Goal: Task Accomplishment & Management: Manage account settings

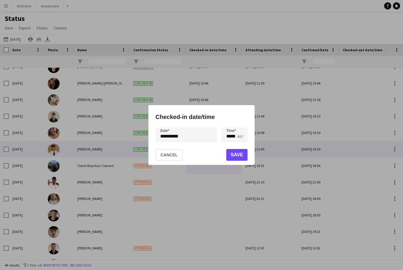
scroll to position [339, 0]
click at [168, 156] on button "Cancel" at bounding box center [168, 155] width 27 height 12
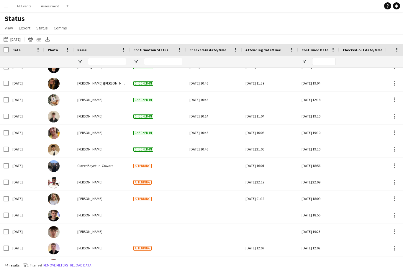
click at [401, 5] on div "Help Notifications" at bounding box center [393, 5] width 19 height 7
click at [397, 7] on icon "Notifications" at bounding box center [397, 6] width 4 height 4
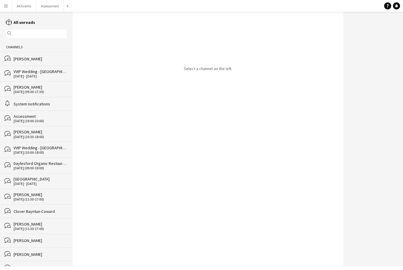
click at [48, 78] on div "20 - 21 Sep 2025" at bounding box center [40, 76] width 53 height 4
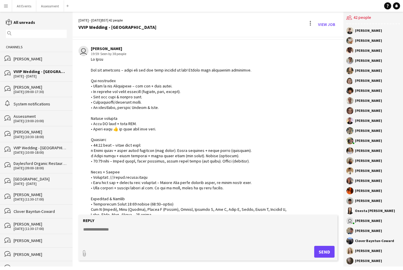
scroll to position [164, 0]
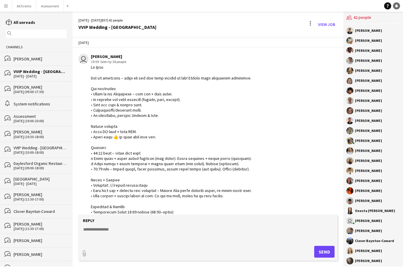
click at [398, 8] on link "Notifications" at bounding box center [396, 5] width 7 height 7
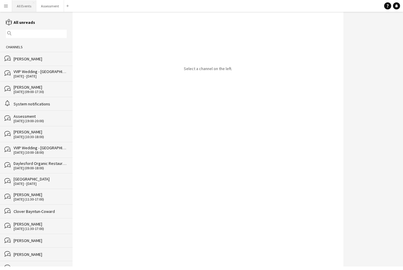
click at [22, 7] on button "All Events Close" at bounding box center [24, 6] width 24 height 12
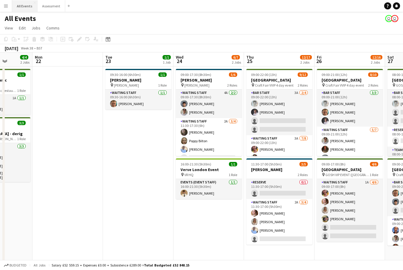
scroll to position [0, 188]
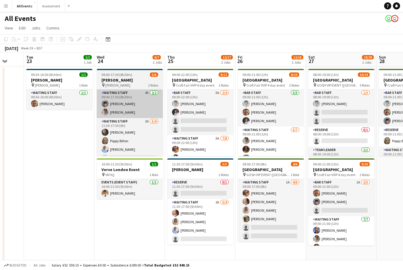
click at [143, 106] on app-card-role "Waiting Staff 4A 2/2 09:00-17:30 (8h30m) Arya Firake Emily Reeve" at bounding box center [130, 104] width 66 height 29
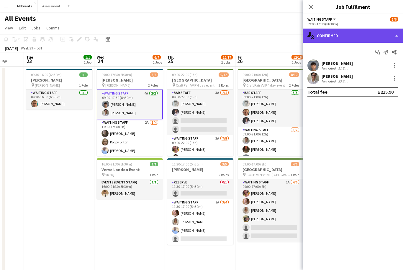
click at [335, 40] on div "single-neutral-actions-check-2 Confirmed" at bounding box center [353, 36] width 100 height 14
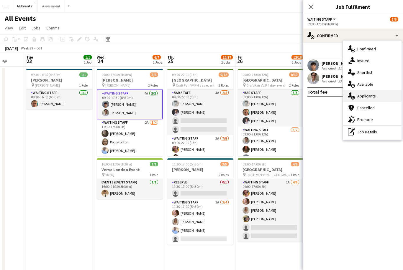
click at [378, 97] on div "single-neutral-actions-information Applicants" at bounding box center [372, 96] width 58 height 12
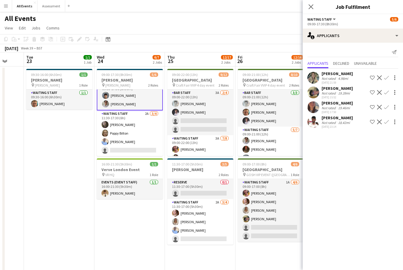
scroll to position [9, 0]
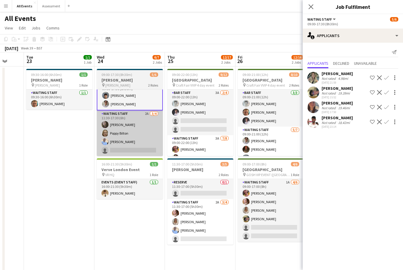
click at [147, 138] on app-card-role "Waiting Staff 2A 3/4 11:30-17:30 (6h) Flora McCullough Poppy Bilton Bethany Coo…" at bounding box center [130, 134] width 66 height 46
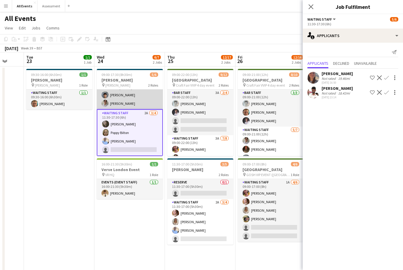
click at [144, 97] on app-card-role "Waiting Staff 4A 2/2 09:00-17:30 (8h30m) Arya Firake Emily Reeve" at bounding box center [130, 95] width 66 height 29
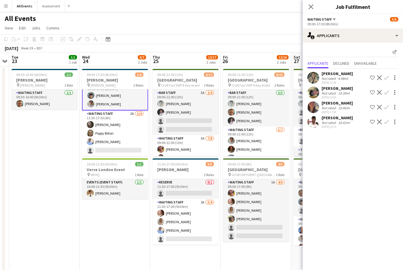
scroll to position [0, 224]
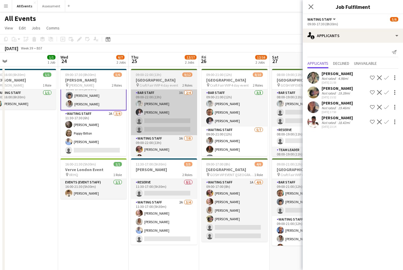
click at [174, 116] on app-card-role "Bar Staff 3A 2/4 09:00-22:00 (13h) Lorant Kiraly Robert Usher single-neutral-ac…" at bounding box center [164, 113] width 66 height 46
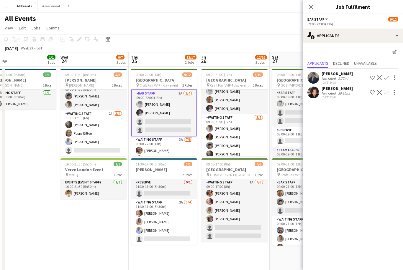
scroll to position [0, 0]
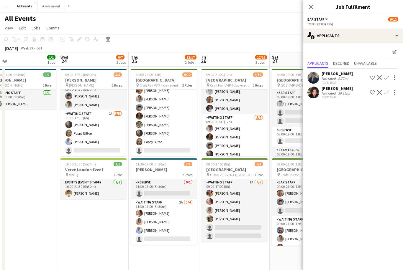
click at [323, 95] on div "Not rated" at bounding box center [328, 93] width 15 height 4
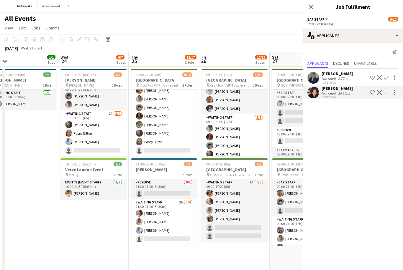
scroll to position [60, 0]
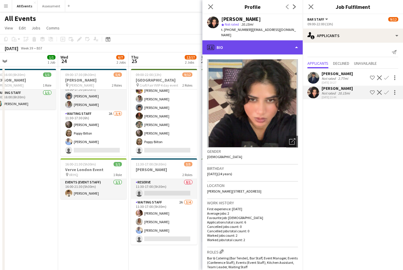
click at [270, 44] on div "profile Bio" at bounding box center [252, 47] width 100 height 14
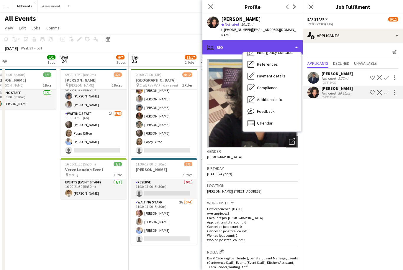
scroll to position [55, 0]
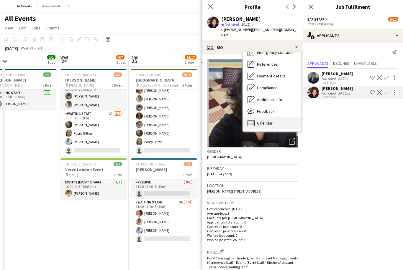
click at [273, 118] on div "Calendar Calendar" at bounding box center [272, 123] width 58 height 12
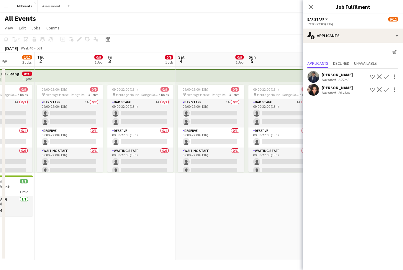
scroll to position [0, 186]
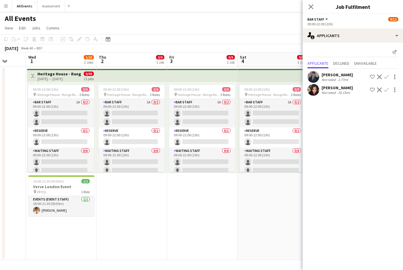
click at [229, 220] on app-date-cell "09:00-22:00 (13h) 0/9 pin Heritage House - Range Rover 11 day event 3 Roles Bar…" at bounding box center [202, 164] width 70 height 194
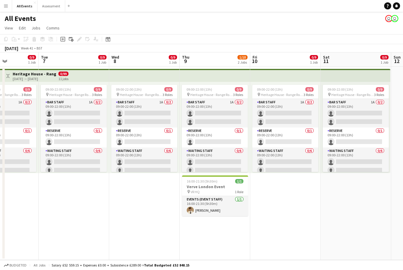
scroll to position [0, 187]
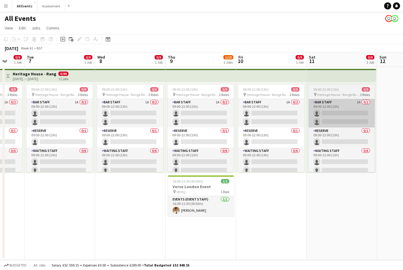
click at [343, 122] on app-card-role "Bar Staff 1A 0/2 09:00-22:00 (13h) single-neutral-actions single-neutral-actions" at bounding box center [341, 113] width 66 height 29
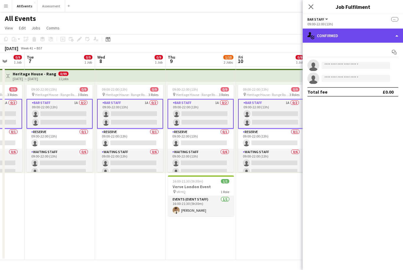
click at [342, 42] on div "single-neutral-actions-check-2 Confirmed" at bounding box center [353, 36] width 100 height 14
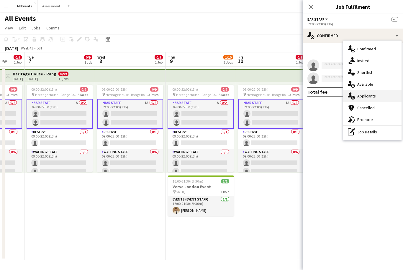
click at [370, 99] on div "single-neutral-actions-information Applicants" at bounding box center [372, 96] width 58 height 12
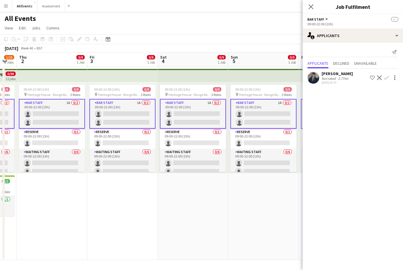
scroll to position [0, 186]
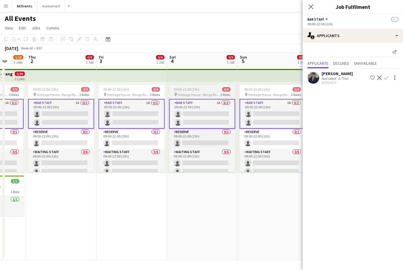
click at [221, 122] on app-card-role "Bar Staff 1A 0/2 09:00-22:00 (13h) single-neutral-actions single-neutral-actions" at bounding box center [202, 114] width 66 height 30
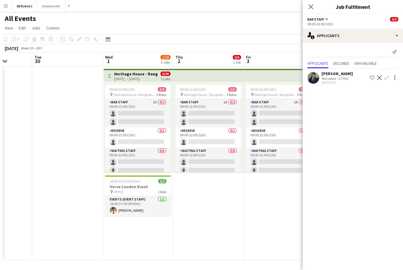
scroll to position [0, 193]
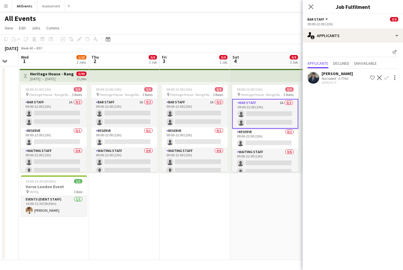
click at [304, 14] on div "Close pop-in Job Fulfilment" at bounding box center [353, 7] width 100 height 14
click at [313, 8] on icon "Close pop-in" at bounding box center [311, 7] width 6 height 6
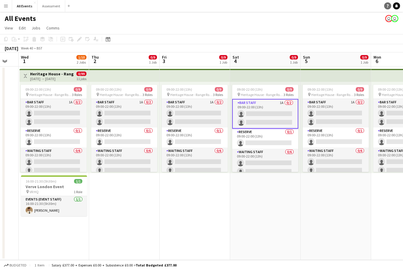
click at [388, 5] on icon at bounding box center [388, 5] width 2 height 3
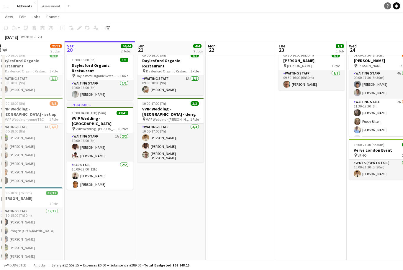
scroll to position [0, 185]
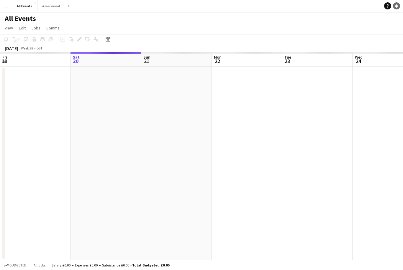
click at [399, 5] on link "Notifications" at bounding box center [396, 5] width 7 height 7
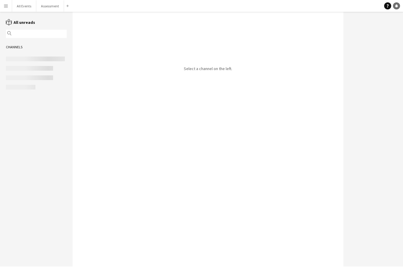
click at [399, 5] on link "Notifications" at bounding box center [396, 5] width 7 height 7
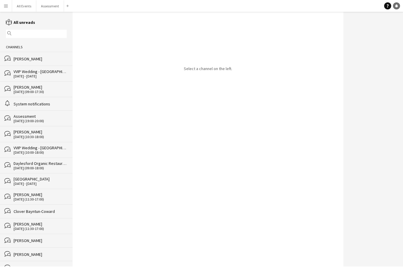
click at [399, 5] on link "Notifications" at bounding box center [396, 5] width 7 height 7
click at [397, 5] on icon at bounding box center [396, 5] width 3 height 3
click at [55, 77] on div "[DATE] - [DATE]" at bounding box center [40, 76] width 53 height 4
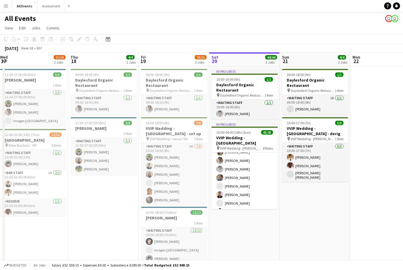
scroll to position [398, 0]
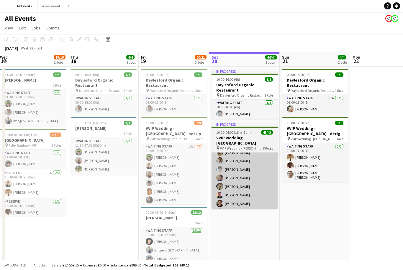
click at [242, 190] on app-card-role "Waiting Staff 8/8 16:00-04:00 (12h) Franco Rubinstein Emily Reeve Lorant Kiraly…" at bounding box center [244, 178] width 66 height 80
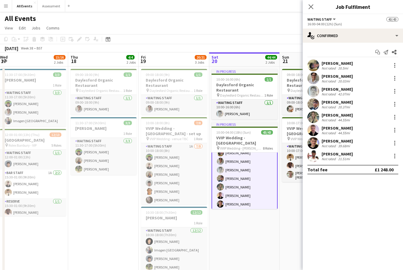
click at [337, 143] on div "Noah Farrell" at bounding box center [336, 141] width 31 height 5
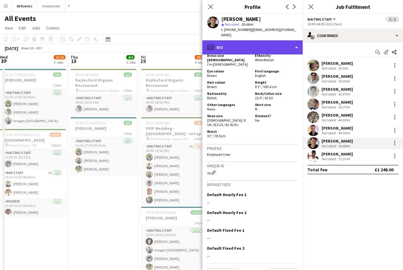
click at [279, 43] on div "profile Bio" at bounding box center [252, 47] width 100 height 14
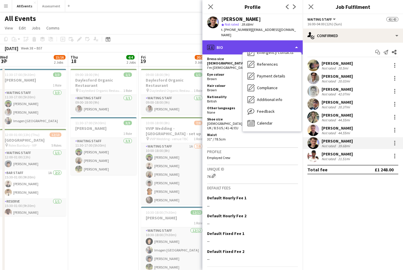
scroll to position [55, 0]
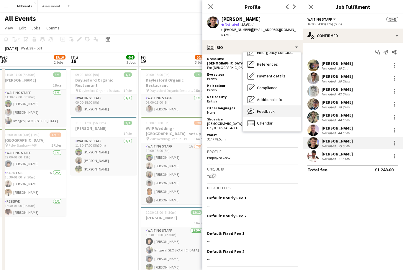
click at [278, 109] on div "Feedback Feedback" at bounding box center [272, 112] width 58 height 12
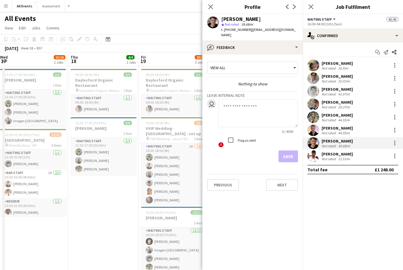
click at [269, 104] on textarea at bounding box center [258, 113] width 80 height 28
type textarea "****"
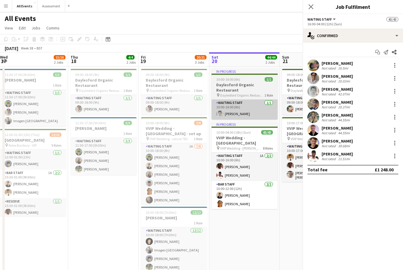
click at [273, 103] on app-card-role "Waiting Staff 1/1 10:00-16:00 (6h) Lorant Kiraly" at bounding box center [244, 110] width 66 height 20
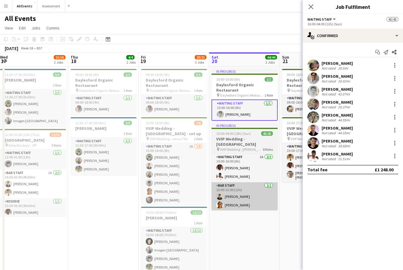
click at [249, 194] on app-card-role "Bar Staff 2/2 10:00-22:00 (12h) Benjamin Thompson Fred Basil" at bounding box center [244, 197] width 66 height 29
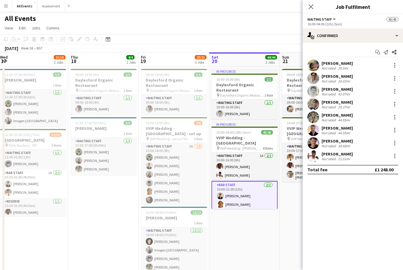
scroll to position [0, 0]
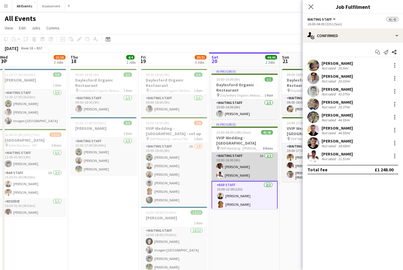
click at [260, 165] on app-card-role "Waiting Staff 1A 2/2 10:00-16:00 (6h) Olamide Olalekan-Sule Ahmed Al-Khayat" at bounding box center [244, 167] width 66 height 29
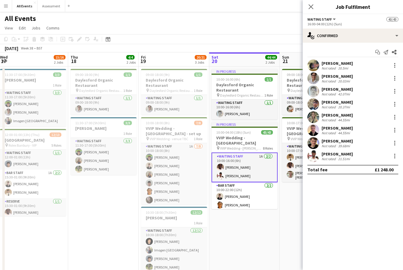
click at [262, 154] on app-card-role "Waiting Staff 1A 2/2 10:00-16:00 (6h) Olamide Olalekan-Sule Ahmed Al-Khayat" at bounding box center [244, 168] width 66 height 30
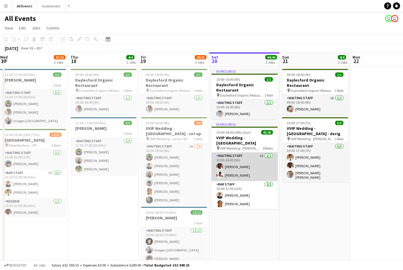
click at [250, 165] on app-card-role "Waiting Staff 1A 2/2 10:00-16:00 (6h) Olamide Olalekan-Sule Ahmed Al-Khayat" at bounding box center [244, 167] width 66 height 29
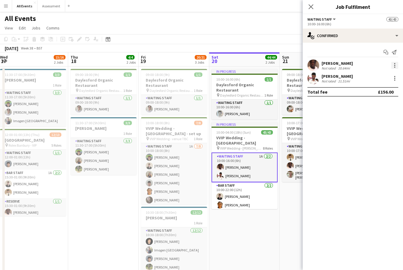
click at [397, 64] on div at bounding box center [394, 65] width 7 height 7
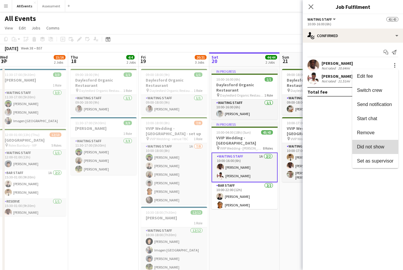
click at [380, 151] on button "Did not show" at bounding box center [375, 147] width 46 height 14
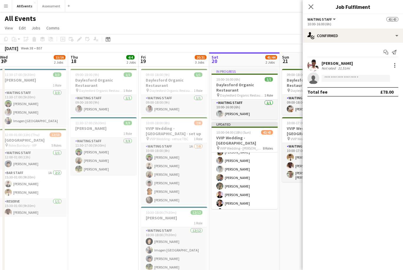
scroll to position [399, 0]
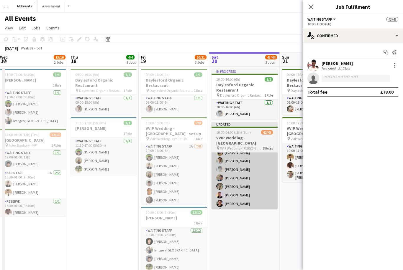
click at [251, 190] on app-card-role "Waiting Staff 8/8 16:00-04:00 (12h) Franco Rubinstein Emily Reeve Lorant Kiraly…" at bounding box center [244, 178] width 66 height 80
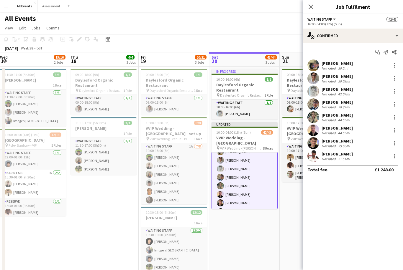
click at [338, 144] on div "39.68mi" at bounding box center [344, 146] width 14 height 4
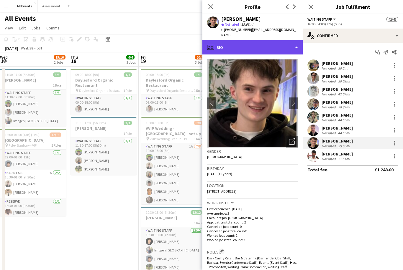
click at [280, 45] on div "profile Bio" at bounding box center [252, 47] width 100 height 14
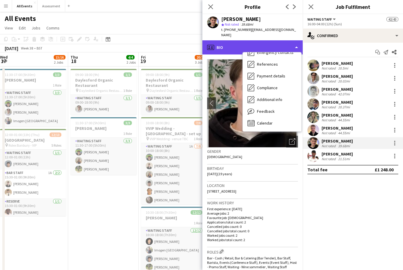
scroll to position [55, 0]
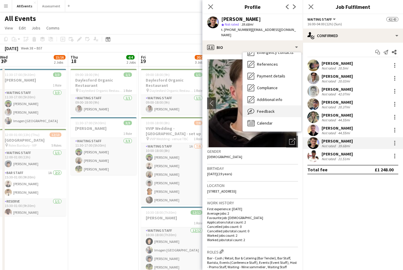
click at [276, 107] on div "Feedback Feedback" at bounding box center [272, 112] width 58 height 12
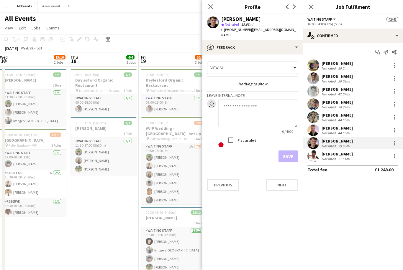
click at [262, 111] on textarea at bounding box center [258, 113] width 80 height 28
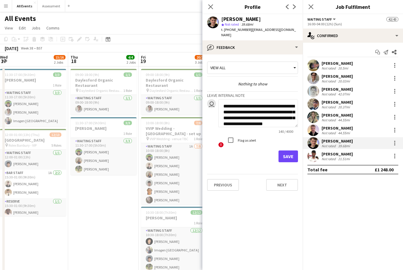
scroll to position [10, 0]
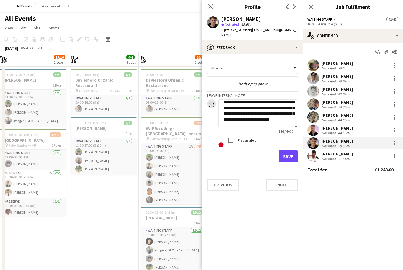
type textarea "**********"
click at [292, 154] on button "Save" at bounding box center [287, 157] width 19 height 12
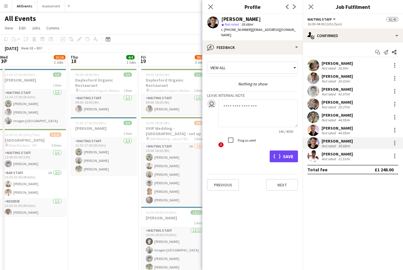
scroll to position [0, 0]
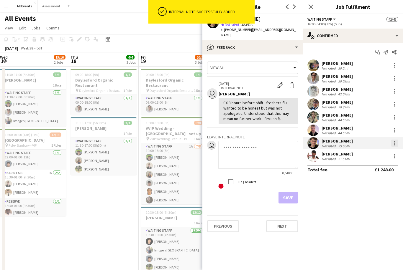
click at [395, 143] on div at bounding box center [394, 143] width 1 height 1
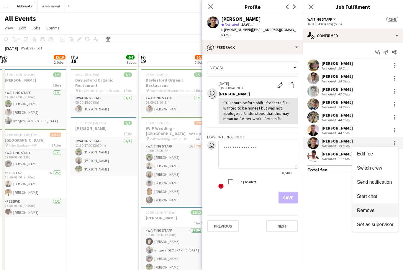
click at [373, 213] on span "Remove" at bounding box center [366, 210] width 18 height 5
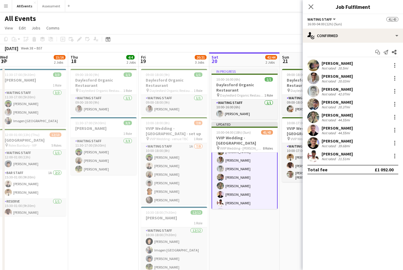
click at [295, 203] on app-date-cell "09:00-18:00 (9h) 1/1 Daylesford Organic Restaurant pin Daylesford Organic Resta…" at bounding box center [315, 187] width 70 height 240
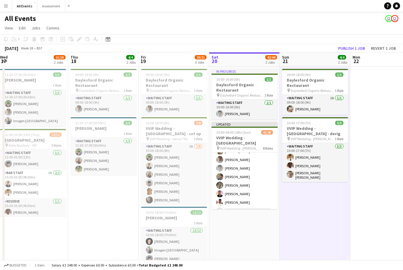
scroll to position [398, 0]
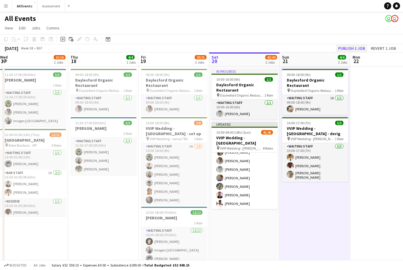
click at [352, 50] on button "Publish 1 job" at bounding box center [352, 49] width 32 height 8
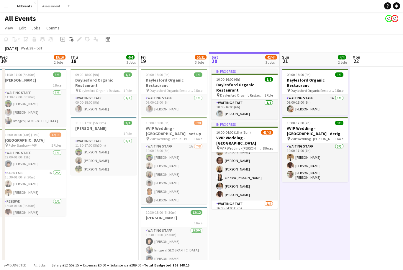
scroll to position [338, 0]
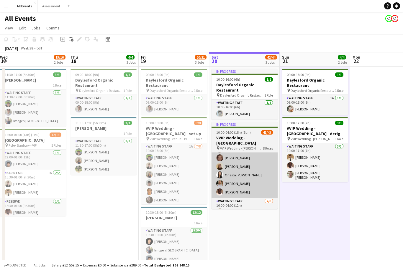
click at [256, 178] on app-card-role "Waiting Staff 1A 8/8 16:00-02:00 (10h) Clover Bayntun-Coward Lucy Turner France…" at bounding box center [244, 158] width 66 height 80
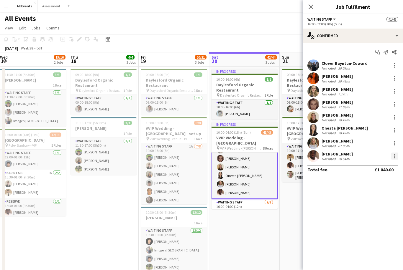
click at [397, 159] on div at bounding box center [394, 156] width 7 height 7
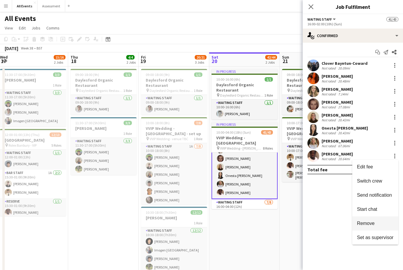
click at [371, 226] on span "Remove" at bounding box center [366, 223] width 18 height 5
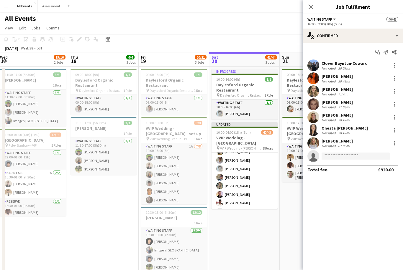
scroll to position [399, 0]
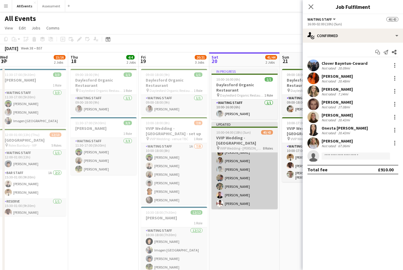
click at [254, 198] on app-card-role "Waiting Staff 7/8 16:00-04:00 (12h) Franco Rubinstein Emily Reeve Lorant Kiraly…" at bounding box center [244, 178] width 66 height 80
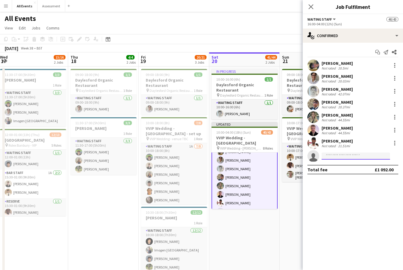
click at [337, 155] on input at bounding box center [355, 156] width 68 height 7
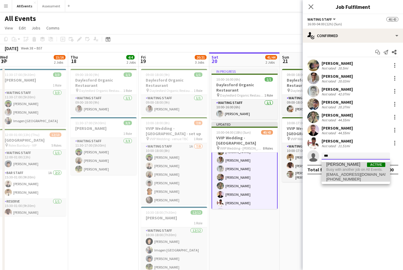
type input "***"
click at [351, 170] on span "Busy with another job on All Events." at bounding box center [355, 169] width 59 height 5
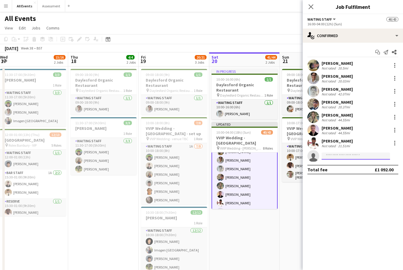
click at [344, 158] on input at bounding box center [355, 156] width 68 height 7
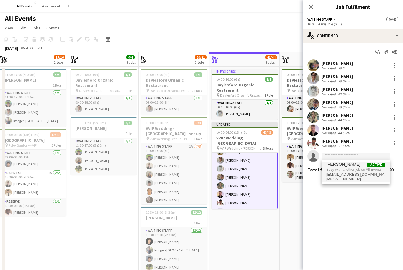
click at [281, 222] on app-date-cell "09:00-18:00 (9h) 1/1 Daylesford Organic Restaurant pin Daylesford Organic Resta…" at bounding box center [315, 187] width 70 height 240
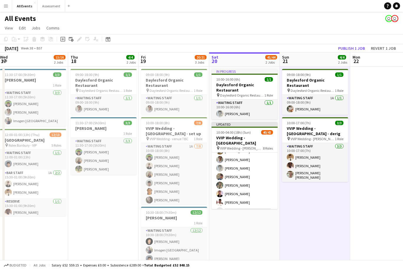
scroll to position [398, 0]
click at [357, 46] on button "Publish 1 job" at bounding box center [352, 49] width 32 height 8
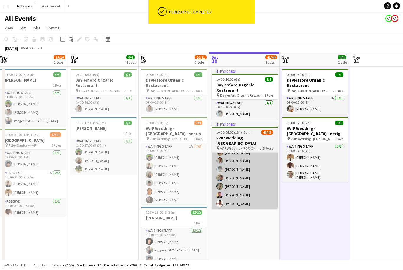
click at [255, 199] on app-card-role "Waiting Staff 7/8 16:00-04:00 (12h) Franco Rubinstein Emily Reeve Lorant Kiraly…" at bounding box center [244, 178] width 66 height 80
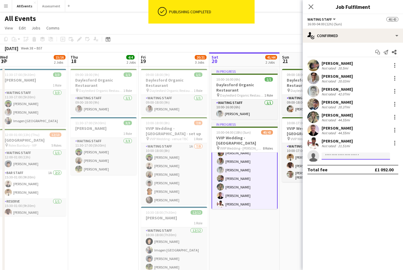
click at [339, 160] on input at bounding box center [355, 156] width 68 height 7
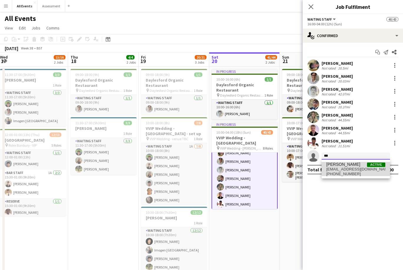
type input "***"
click at [349, 168] on span "olalekansuleolamide@gmail.com" at bounding box center [355, 169] width 59 height 5
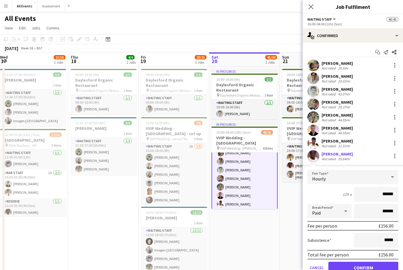
click at [347, 267] on button "Confirm" at bounding box center [363, 268] width 70 height 12
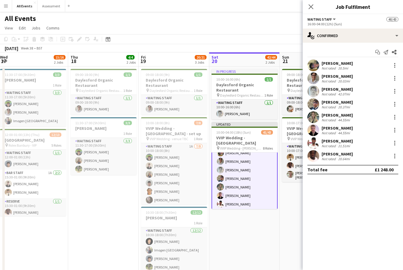
click at [284, 234] on app-date-cell "09:00-18:00 (9h) 1/1 Daylesford Organic Restaurant pin Daylesford Organic Resta…" at bounding box center [315, 187] width 70 height 240
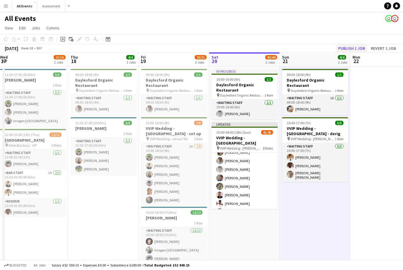
click at [359, 51] on button "Publish 1 job" at bounding box center [352, 49] width 32 height 8
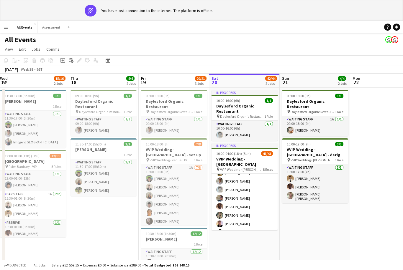
scroll to position [398, 0]
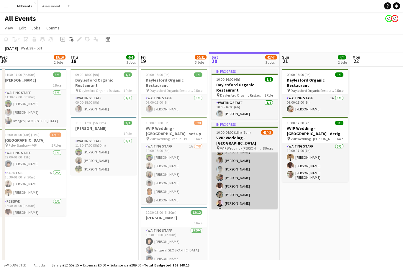
click at [247, 180] on app-card-role "Waiting Staff 8/8 16:00-04:00 (12h) Franco Rubinstein Emily Reeve Lorant Kiraly…" at bounding box center [244, 178] width 66 height 80
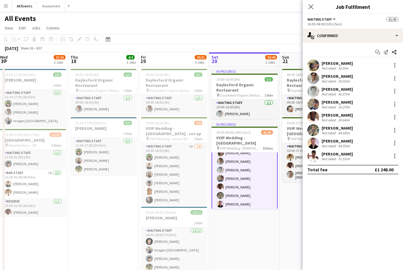
click at [335, 132] on div "Not rated" at bounding box center [328, 133] width 15 height 4
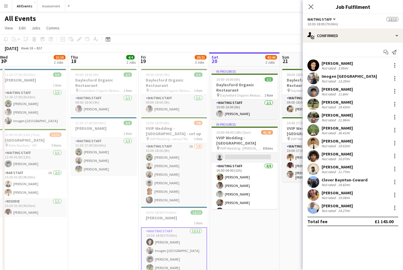
scroll to position [373, 0]
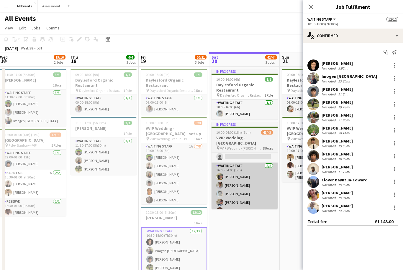
click at [254, 168] on app-card-role "Waiting Staff 8/8 16:00-04:00 (12h) Franco Rubinstein Emily Reeve Lorant Kiraly…" at bounding box center [244, 203] width 66 height 80
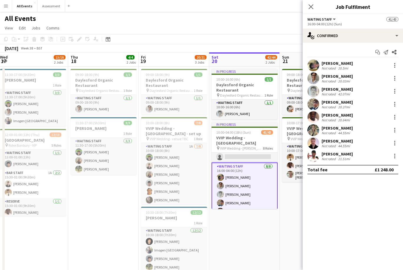
click at [247, 227] on app-date-cell "In progress 10:00-16:00 (6h) 1/1 Daylesford Organic Restaurant pin Daylesford O…" at bounding box center [244, 187] width 70 height 240
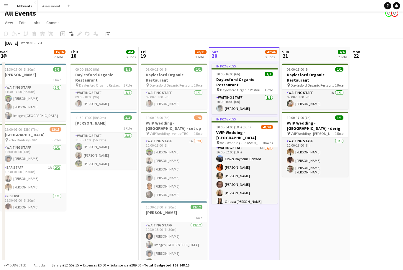
scroll to position [307, 0]
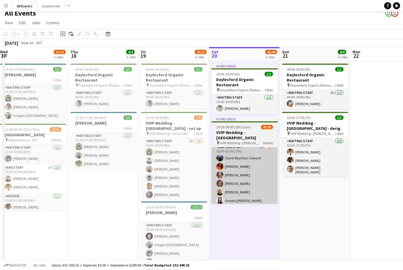
click at [231, 149] on app-card-role "Waiting Staff 1A 7/8 16:00-02:00 (10h) Clover Bayntun-Coward Lucy Turner France…" at bounding box center [244, 184] width 66 height 80
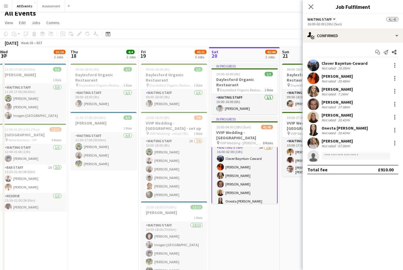
scroll to position [0, 0]
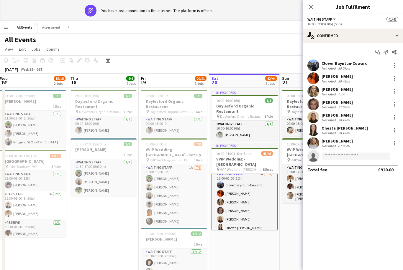
click at [287, 216] on app-date-cell "09:00-18:00 (9h) 1/1 Daylesford Organic Restaurant pin Daylesford Organic Resta…" at bounding box center [315, 208] width 70 height 240
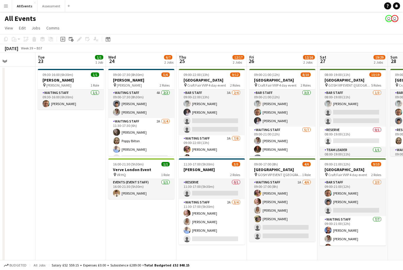
scroll to position [0, 247]
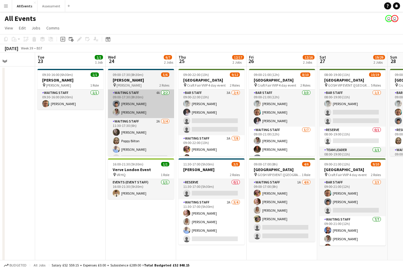
click at [158, 105] on app-card-role "Waiting Staff 4A 2/2 09:00-17:30 (8h30m) Arya Firake Emily Reeve" at bounding box center [141, 104] width 66 height 29
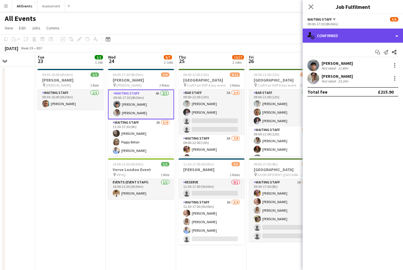
click at [348, 37] on div "single-neutral-actions-check-2 Confirmed" at bounding box center [353, 36] width 100 height 14
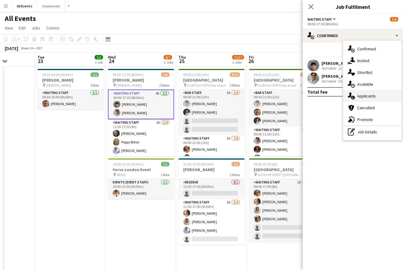
click at [375, 99] on div "single-neutral-actions-information Applicants" at bounding box center [372, 96] width 58 height 12
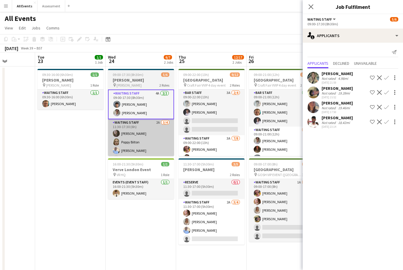
click at [160, 144] on app-card-role "Waiting Staff 2A 3/4 11:30-17:30 (6h) Flora McCullough Poppy Bilton Bethany Coo…" at bounding box center [141, 142] width 66 height 46
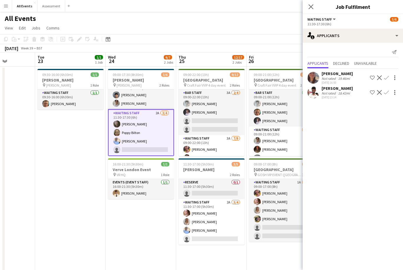
scroll to position [9, 0]
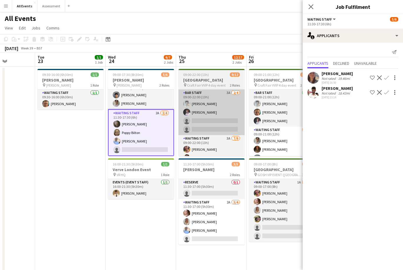
click at [220, 126] on app-card-role "Bar Staff 3A 2/4 09:00-22:00 (13h) Lorant Kiraly Robert Usher single-neutral-ac…" at bounding box center [211, 113] width 66 height 46
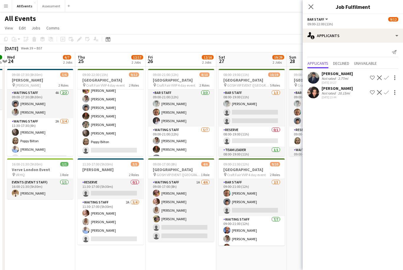
scroll to position [60, 0]
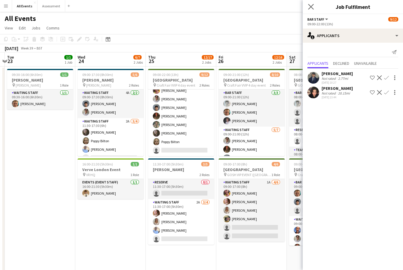
click at [313, 6] on icon "Close pop-in" at bounding box center [311, 7] width 6 height 6
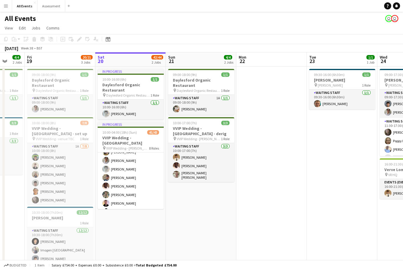
scroll to position [398, 0]
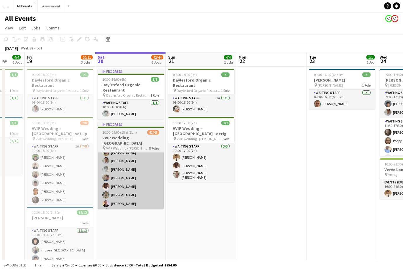
click at [147, 180] on app-card-role "Waiting Staff 8/8 16:00-04:00 (12h) Franco Rubinstein Emily Reeve Lorant Kiraly…" at bounding box center [131, 178] width 66 height 80
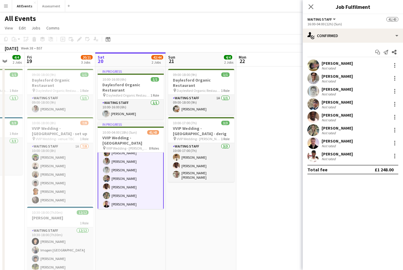
scroll to position [59, 0]
click at [308, 9] on icon at bounding box center [311, 7] width 6 height 6
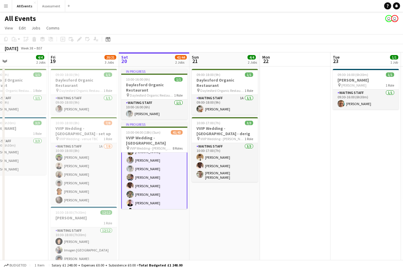
scroll to position [399, 0]
click at [6, 4] on app-icon "Menu" at bounding box center [6, 6] width 5 height 5
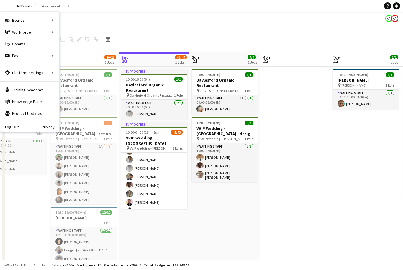
scroll to position [398, 0]
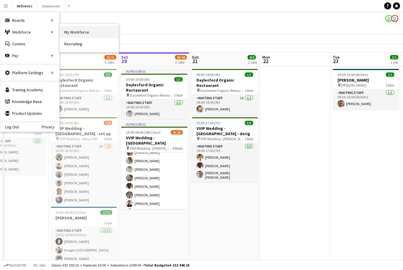
click at [96, 31] on link "My Workforce" at bounding box center [89, 32] width 59 height 12
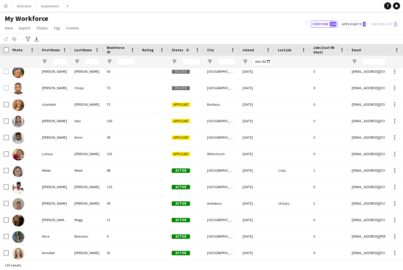
scroll to position [500, 0]
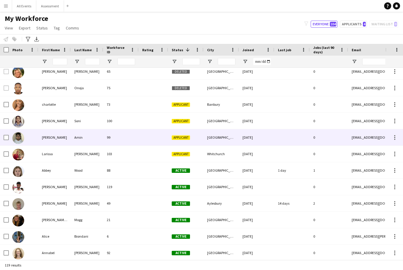
click at [232, 138] on div "[GEOGRAPHIC_DATA]" at bounding box center [220, 137] width 35 height 16
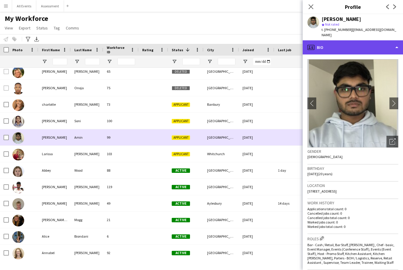
click at [355, 43] on div "profile Bio" at bounding box center [353, 47] width 100 height 14
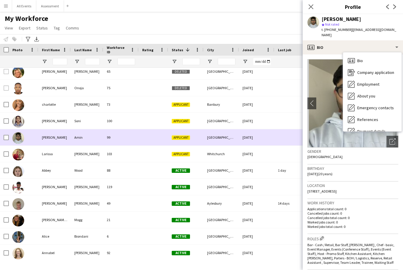
click at [239, 129] on div "[DATE]" at bounding box center [256, 137] width 35 height 16
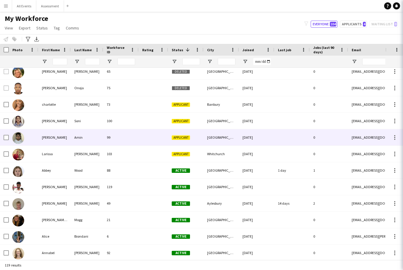
click at [252, 121] on div "[DATE]" at bounding box center [256, 121] width 35 height 16
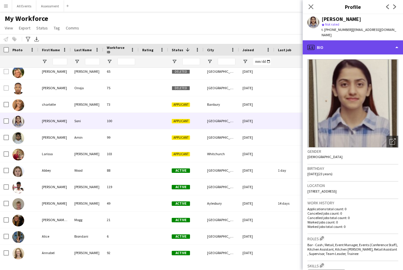
click at [356, 48] on div "profile Bio" at bounding box center [353, 47] width 100 height 14
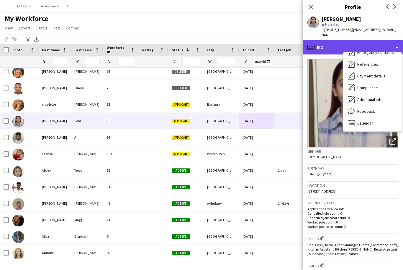
scroll to position [55, 0]
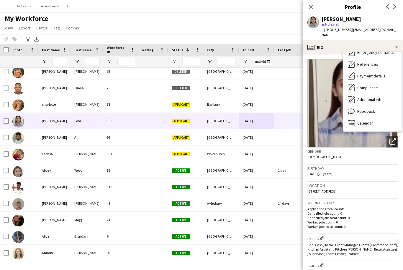
click at [292, 35] on div "Notify workforce Add to tag Select at least one crew to tag him or her. Advance…" at bounding box center [201, 39] width 403 height 10
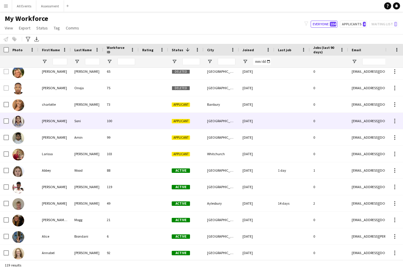
click at [286, 122] on div at bounding box center [291, 121] width 35 height 16
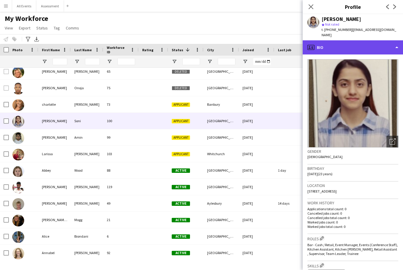
click at [383, 45] on div "profile Bio" at bounding box center [353, 47] width 100 height 14
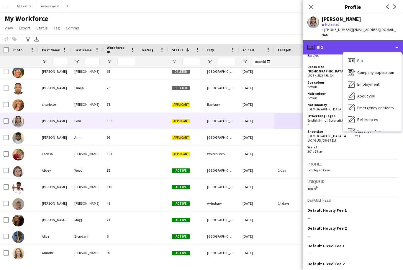
scroll to position [355, 0]
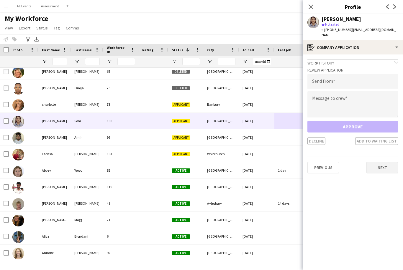
click at [390, 164] on button "Next" at bounding box center [382, 168] width 32 height 12
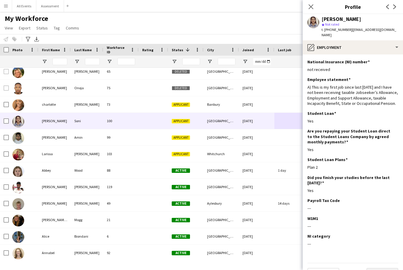
click at [385, 270] on button "Next" at bounding box center [382, 274] width 32 height 12
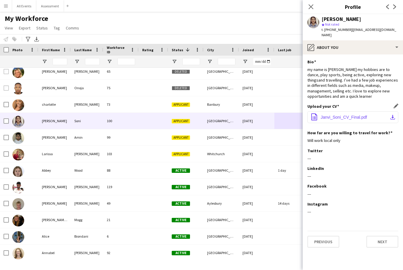
click at [362, 115] on span "Janvi_Soni_CV_Final.pdf" at bounding box center [344, 117] width 46 height 5
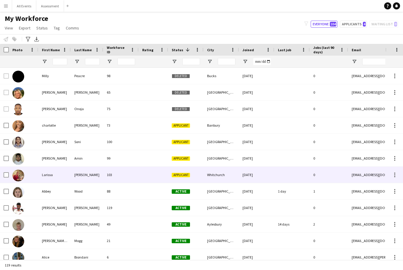
click at [366, 172] on div "[EMAIL_ADDRESS][DOMAIN_NAME]" at bounding box center [407, 175] width 118 height 16
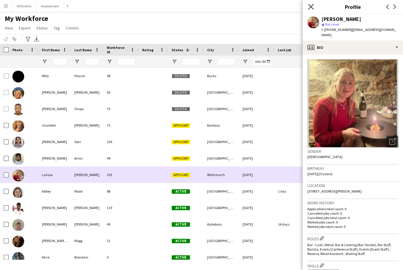
click at [313, 9] on icon at bounding box center [311, 7] width 6 height 6
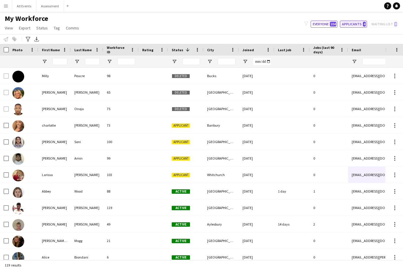
click at [354, 24] on button "Applicants 4" at bounding box center [353, 24] width 27 height 7
type input "**********"
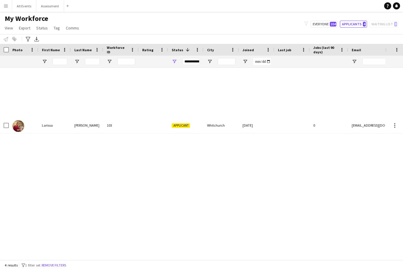
click at [303, 112] on div "Larissa Mullock 103 Applicant Whitchurch 18-09-2025 0 larissamullock@yahoo.com" at bounding box center [319, 101] width 639 height 66
click at [313, 103] on div "Larissa Mullock 103 Applicant Whitchurch 18-09-2025 0 larissamullock@yahoo.com" at bounding box center [319, 101] width 639 height 66
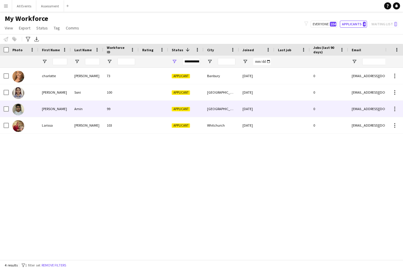
click at [301, 108] on div at bounding box center [291, 109] width 35 height 16
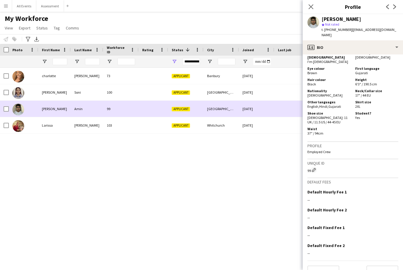
scroll to position [372, 0]
click at [389, 266] on button "Next" at bounding box center [382, 272] width 32 height 12
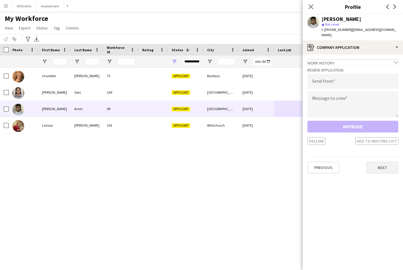
click at [393, 162] on button "Next" at bounding box center [382, 168] width 32 height 12
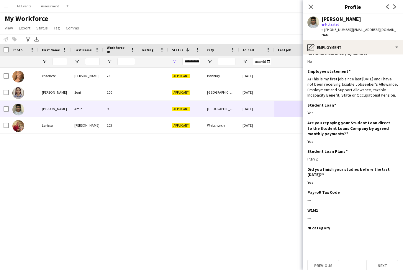
scroll to position [8, 0]
click at [387, 261] on button "Next" at bounding box center [382, 267] width 32 height 12
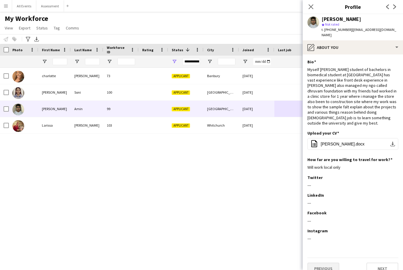
click at [331, 263] on button "Previous" at bounding box center [323, 269] width 32 height 12
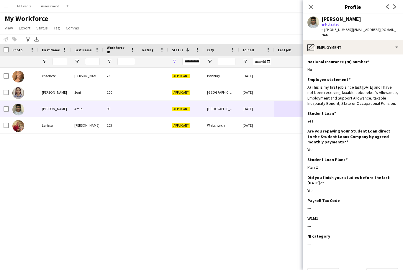
click at [384, 263] on div "Previous Next" at bounding box center [352, 271] width 91 height 17
click at [384, 268] on button "Next" at bounding box center [382, 274] width 32 height 12
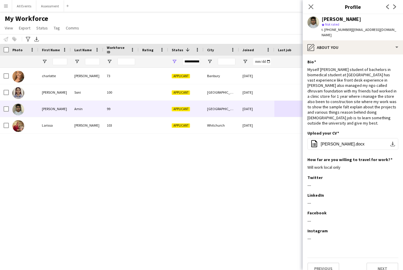
click at [336, 263] on button "Previous" at bounding box center [323, 269] width 32 height 12
click at [336, 258] on div "Previous Next" at bounding box center [352, 266] width 91 height 17
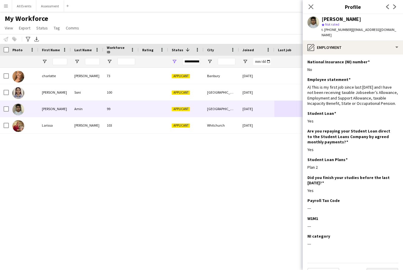
click at [384, 268] on button "Next" at bounding box center [382, 274] width 32 height 12
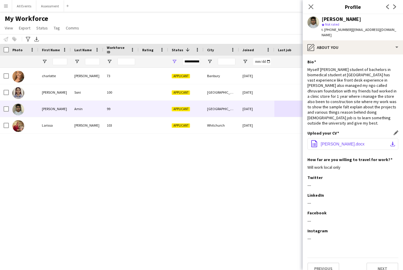
click at [365, 142] on span "[PERSON_NAME].docx" at bounding box center [343, 144] width 44 height 5
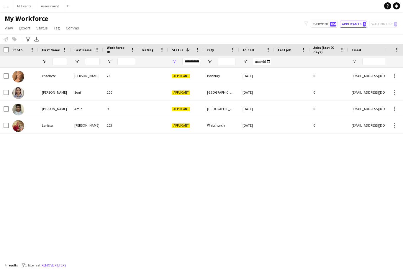
click at [278, 113] on div at bounding box center [291, 109] width 35 height 16
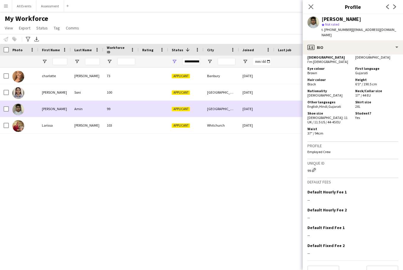
scroll to position [372, 0]
click at [392, 266] on button "Next" at bounding box center [382, 272] width 32 height 12
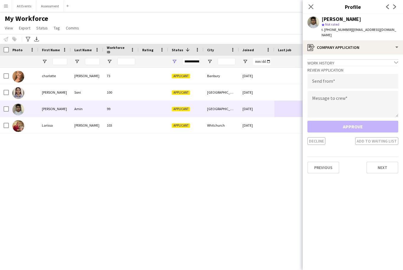
click at [389, 164] on button "Next" at bounding box center [382, 168] width 32 height 12
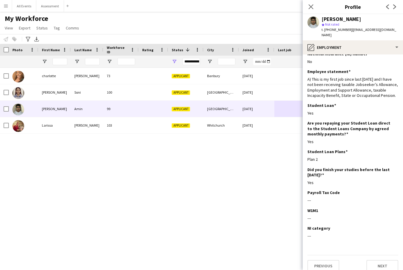
scroll to position [8, 0]
click at [391, 261] on button "Next" at bounding box center [382, 267] width 32 height 12
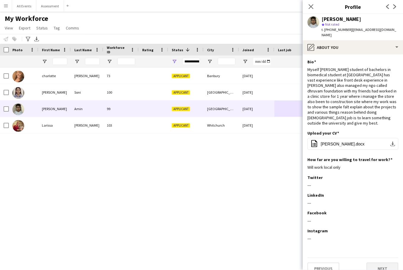
scroll to position [19, 0]
click at [384, 263] on button "Next" at bounding box center [382, 269] width 32 height 12
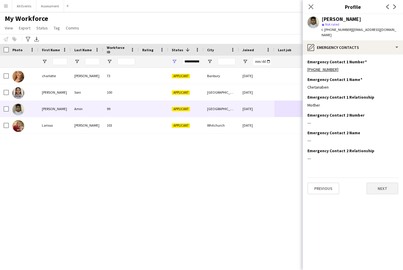
click at [389, 185] on button "Next" at bounding box center [382, 189] width 32 height 12
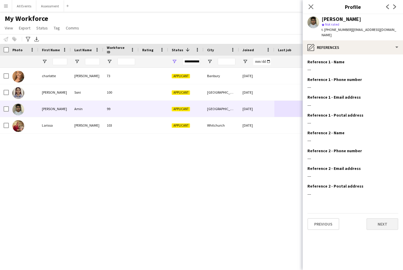
click at [385, 223] on button "Next" at bounding box center [382, 225] width 32 height 12
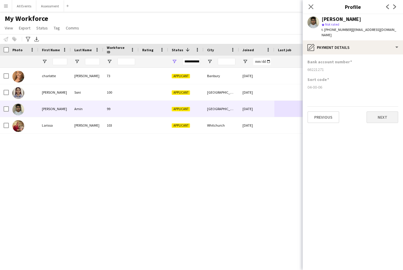
click at [388, 117] on button "Next" at bounding box center [382, 117] width 32 height 12
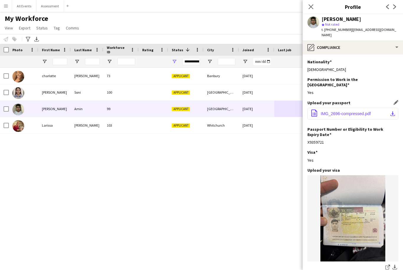
click at [358, 111] on span "IMG_2696-compressed.pdf" at bounding box center [346, 113] width 50 height 5
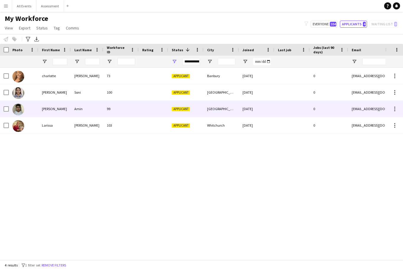
click at [302, 113] on div at bounding box center [291, 109] width 35 height 16
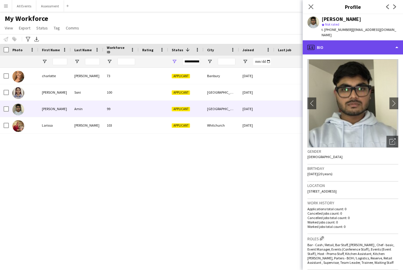
click at [388, 44] on div "profile Bio" at bounding box center [353, 47] width 100 height 14
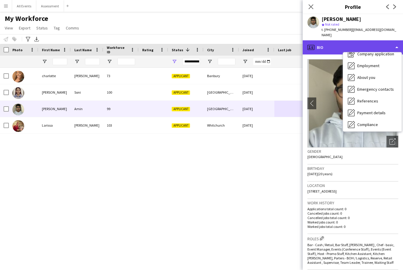
scroll to position [13, 0]
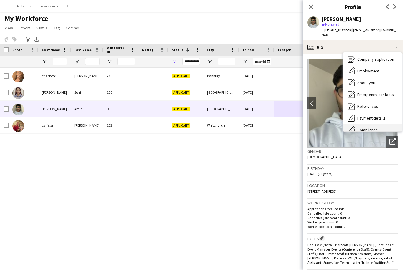
click at [381, 124] on div "Compliance Compliance" at bounding box center [372, 130] width 58 height 12
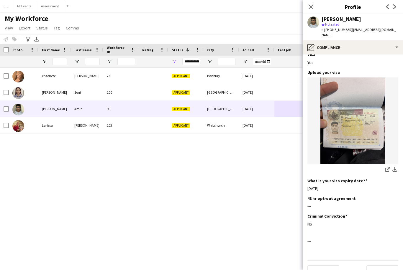
scroll to position [98, 0]
click at [387, 266] on button "Next" at bounding box center [382, 272] width 32 height 12
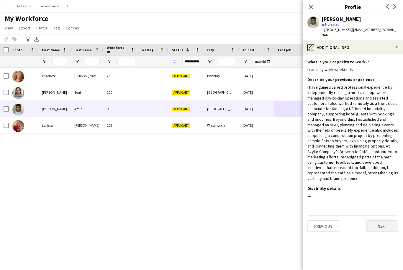
click at [387, 221] on button "Next" at bounding box center [382, 227] width 32 height 12
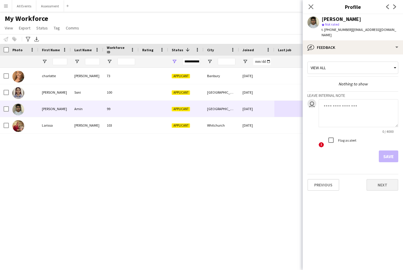
click at [390, 179] on button "Next" at bounding box center [382, 185] width 32 height 12
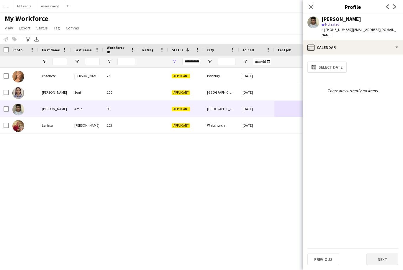
click at [388, 261] on button "Next" at bounding box center [382, 260] width 32 height 12
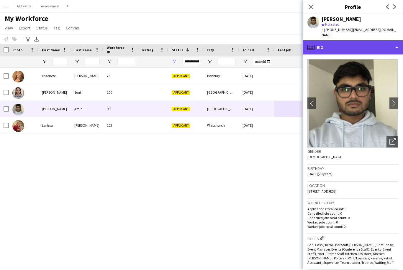
click at [399, 45] on div "profile Bio" at bounding box center [353, 47] width 100 height 14
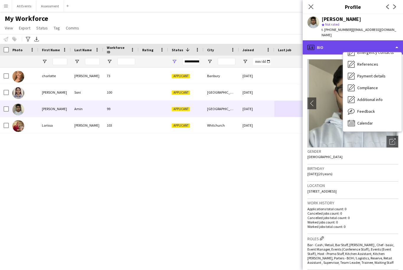
scroll to position [55, 0]
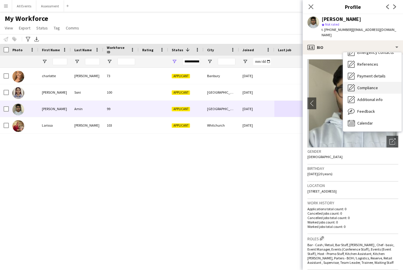
click at [383, 82] on div "Compliance Compliance" at bounding box center [372, 88] width 58 height 12
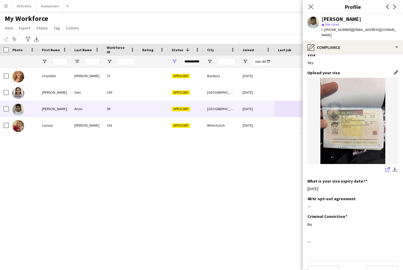
scroll to position [98, 0]
click at [388, 266] on button "Next" at bounding box center [382, 272] width 32 height 12
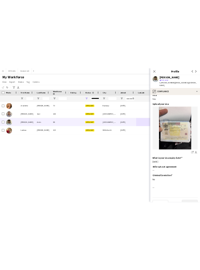
scroll to position [0, 0]
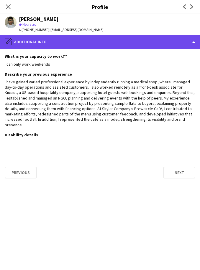
click at [170, 44] on div "pencil4 Additional info" at bounding box center [100, 42] width 200 height 14
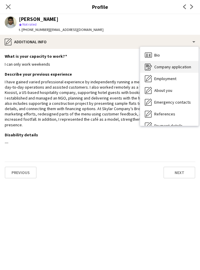
click at [180, 65] on span "Company application" at bounding box center [172, 66] width 37 height 5
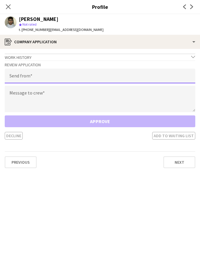
click at [142, 77] on input "email" at bounding box center [100, 76] width 191 height 15
click at [61, 79] on input "email" at bounding box center [100, 76] width 191 height 15
paste input "**********"
type input "**********"
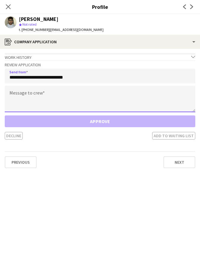
click at [25, 102] on textarea at bounding box center [100, 99] width 191 height 27
paste textarea "**********"
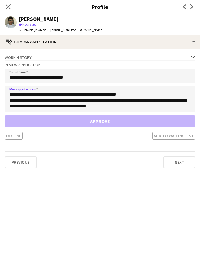
scroll to position [29, 0]
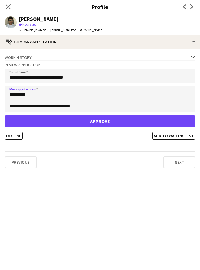
type textarea "**********"
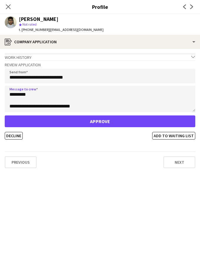
click at [148, 116] on button "Approve" at bounding box center [100, 122] width 191 height 12
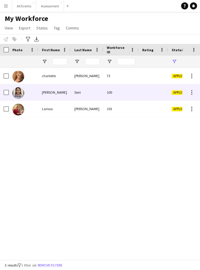
click at [117, 96] on div "100" at bounding box center [120, 92] width 35 height 16
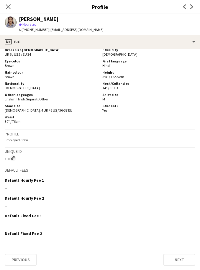
scroll to position [347, 0]
click at [185, 260] on button "Next" at bounding box center [179, 260] width 32 height 12
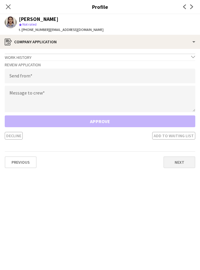
click at [187, 166] on button "Next" at bounding box center [179, 163] width 32 height 12
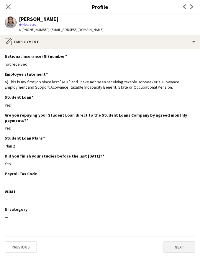
click at [178, 252] on button "Next" at bounding box center [179, 248] width 32 height 12
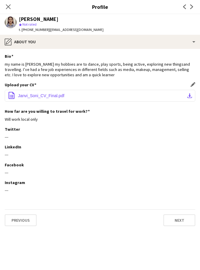
click at [57, 96] on span "Janvi_Soni_CV_Final.pdf" at bounding box center [41, 95] width 46 height 5
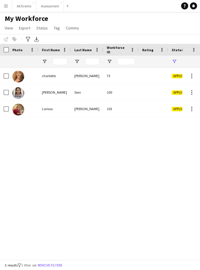
click at [157, 95] on div at bounding box center [153, 92] width 29 height 16
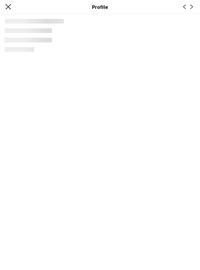
click at [9, 6] on icon at bounding box center [8, 7] width 6 height 6
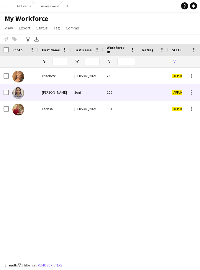
click at [102, 92] on div "Soni" at bounding box center [87, 92] width 32 height 16
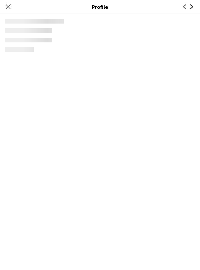
click at [193, 7] on icon "Next" at bounding box center [191, 6] width 5 height 5
click at [187, 9] on app-icon "Previous" at bounding box center [184, 6] width 7 height 7
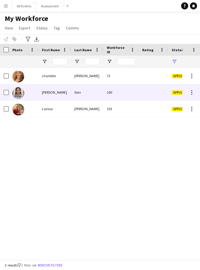
click at [141, 96] on div at bounding box center [153, 92] width 29 height 16
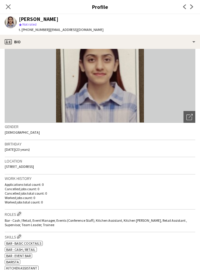
scroll to position [18, 0]
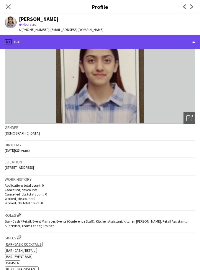
click at [192, 43] on div "profile Bio" at bounding box center [100, 42] width 200 height 14
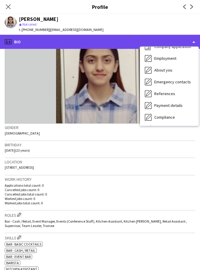
scroll to position [24, 0]
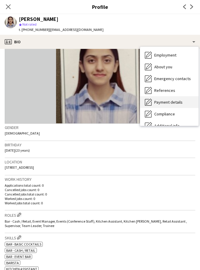
click at [183, 102] on div "Payment details Payment details" at bounding box center [169, 102] width 58 height 12
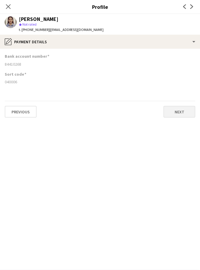
click at [182, 116] on button "Next" at bounding box center [179, 112] width 32 height 12
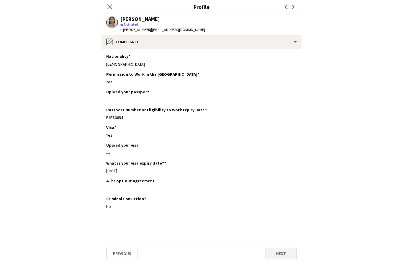
scroll to position [19, 0]
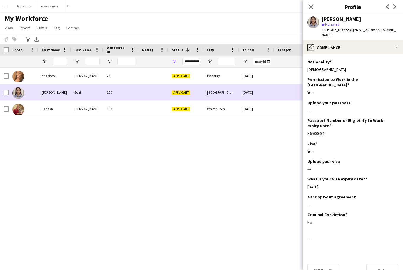
click at [92, 84] on div "Soni" at bounding box center [87, 92] width 32 height 16
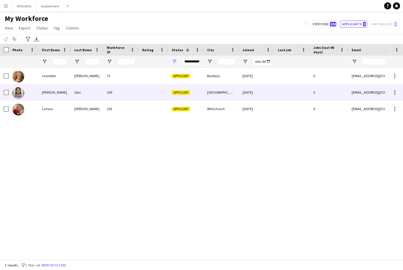
click at [200, 84] on div "[GEOGRAPHIC_DATA]" at bounding box center [220, 92] width 35 height 16
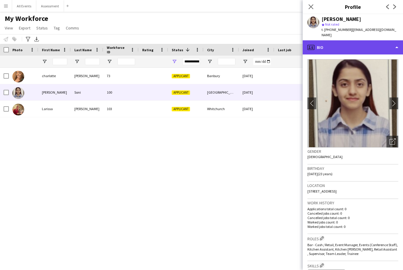
click at [200, 43] on div "profile Bio" at bounding box center [353, 47] width 100 height 14
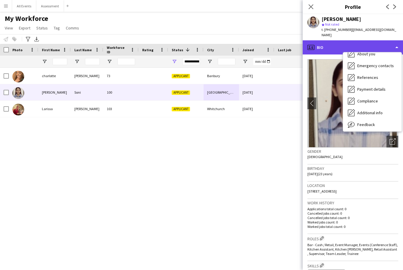
scroll to position [44, 0]
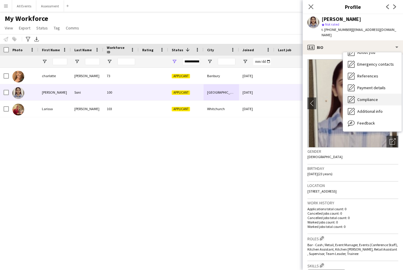
click at [200, 97] on div "Compliance Compliance" at bounding box center [372, 100] width 58 height 12
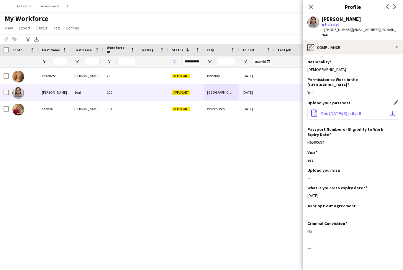
click at [200, 111] on span "Doc [DATE](3).pdf.pdf" at bounding box center [341, 113] width 40 height 5
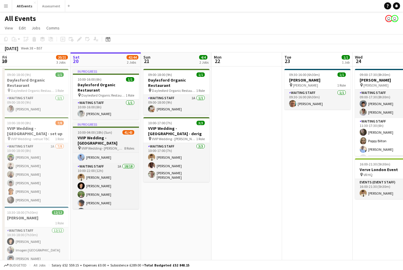
click at [127, 135] on h3 "VVIP Wedding - Daylesford" at bounding box center [106, 140] width 66 height 11
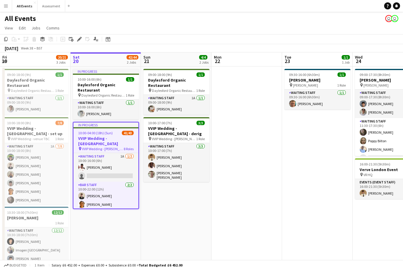
click at [119, 136] on h3 "VVIP Wedding - Daylesford" at bounding box center [105, 141] width 65 height 11
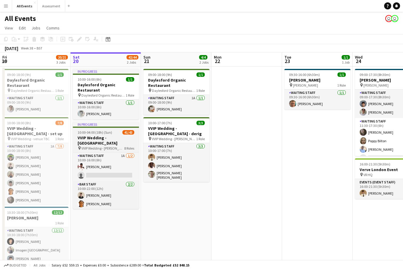
click at [121, 135] on h3 "VVIP Wedding - Daylesford" at bounding box center [106, 140] width 66 height 11
click at [117, 135] on h3 "VVIP Wedding - Daylesford" at bounding box center [106, 140] width 66 height 11
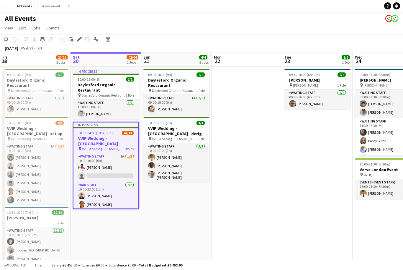
click at [191, 180] on app-date-cell "09:00-18:00 (9h) 1/1 Daylesford Organic Restaurant pin Daylesford Organic Resta…" at bounding box center [176, 187] width 70 height 240
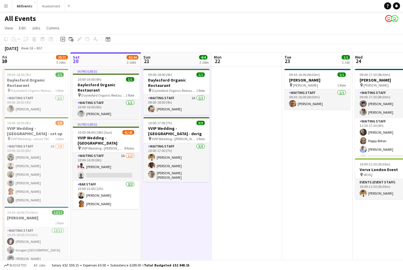
click at [246, 154] on app-date-cell at bounding box center [246, 187] width 70 height 240
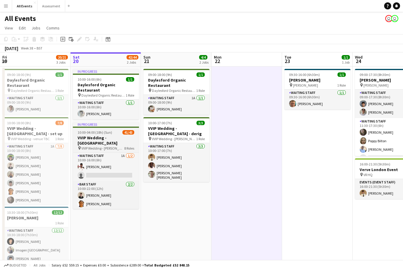
click at [115, 135] on h3 "VVIP Wedding - Daylesford" at bounding box center [106, 140] width 66 height 11
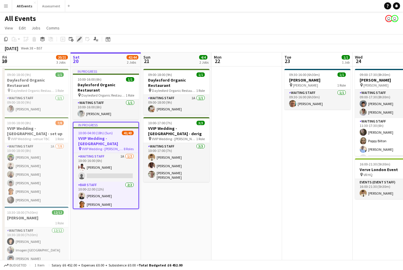
click at [80, 40] on icon at bounding box center [79, 39] width 3 height 3
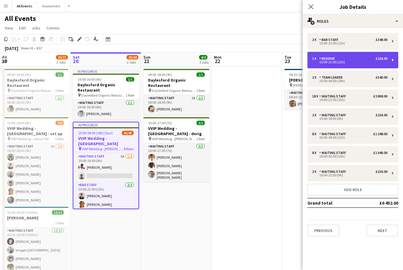
click at [359, 61] on div "10:00-22:00 (12h)" at bounding box center [349, 62] width 75 height 3
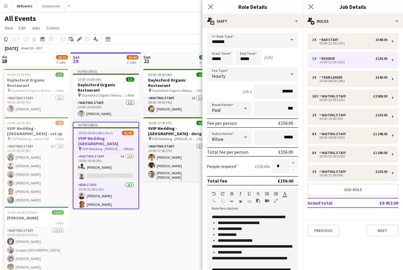
click at [216, 219] on span "**********" at bounding box center [249, 217] width 74 height 4
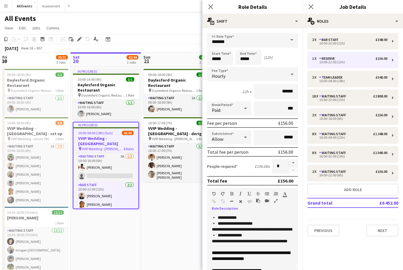
scroll to position [5, 0]
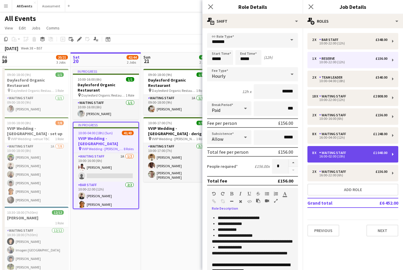
click at [346, 158] on div "8 x Waiting Staff £1 040.00 16:00-02:00 (10h)" at bounding box center [352, 154] width 91 height 17
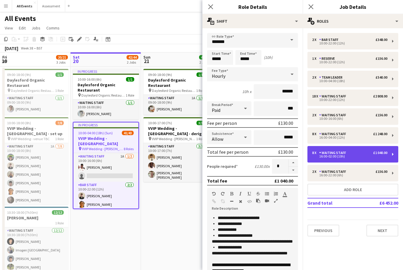
type input "**********"
type input "*****"
type input "*"
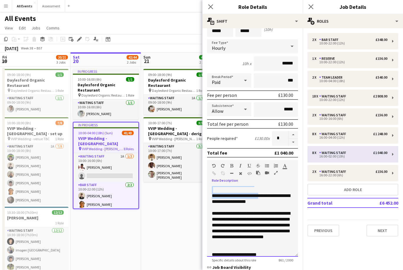
scroll to position [156, 0]
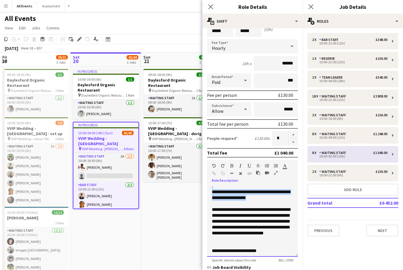
copy div "**********"
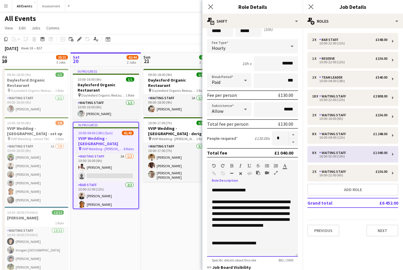
scroll to position [176, 0]
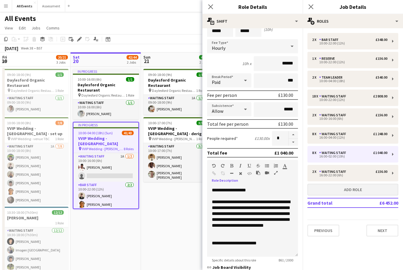
click at [351, 190] on button "Add role" at bounding box center [352, 190] width 91 height 12
type input "**********"
type input "*****"
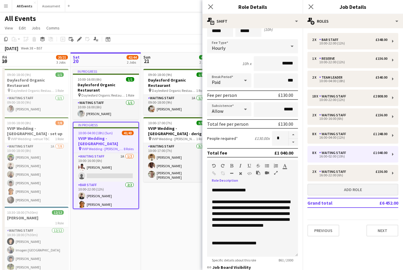
type input "*"
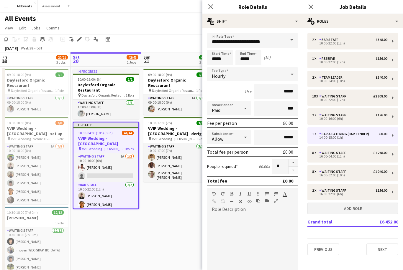
scroll to position [0, 0]
click at [271, 40] on input "**********" at bounding box center [252, 40] width 91 height 15
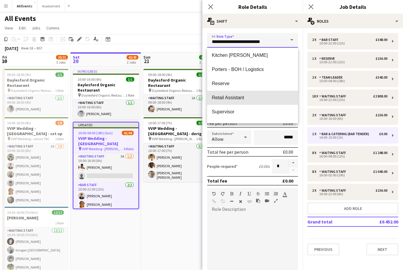
scroll to position [173, 0]
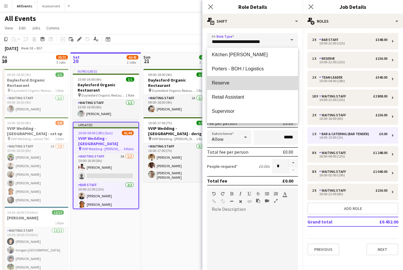
click at [267, 85] on span "Reserve" at bounding box center [252, 83] width 81 height 6
type input "*******"
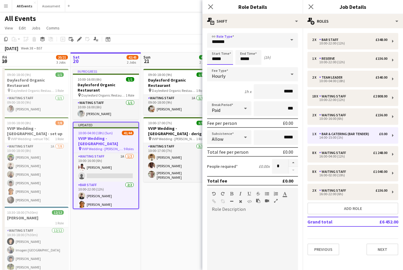
click at [215, 58] on input "*****" at bounding box center [220, 57] width 26 height 15
click at [214, 49] on div at bounding box center [214, 47] width 12 height 6
click at [218, 47] on div at bounding box center [214, 47] width 12 height 6
type input "*****"
click at [245, 64] on input "*****" at bounding box center [248, 57] width 26 height 15
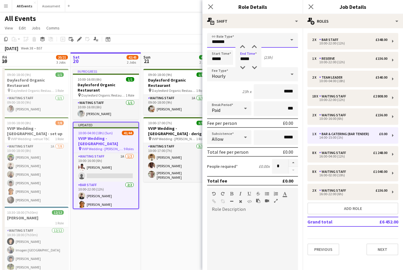
click at [244, 44] on input "*******" at bounding box center [252, 40] width 91 height 15
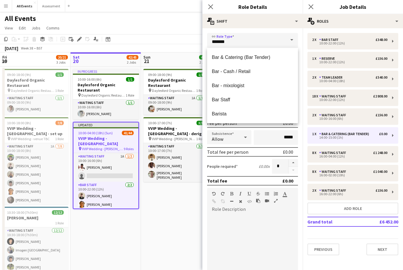
click at [243, 49] on div "Bar & Catering (Bar Tender) Bar - Cash / Retail Bar - mixologist Bar Staff Bari…" at bounding box center [252, 85] width 91 height 75
click at [273, 39] on input "*******" at bounding box center [252, 40] width 91 height 15
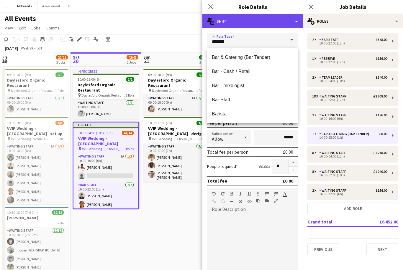
click at [295, 27] on div "multiple-actions-text Shift" at bounding box center [252, 21] width 100 height 14
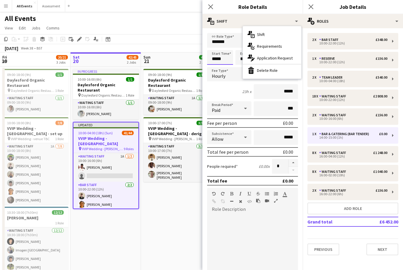
click at [226, 64] on input "*****" at bounding box center [220, 57] width 26 height 15
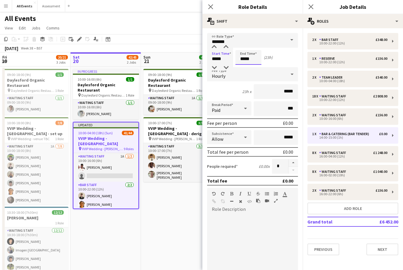
click at [251, 52] on input "*****" at bounding box center [248, 57] width 26 height 15
click at [244, 48] on div at bounding box center [243, 47] width 12 height 6
click at [244, 49] on div at bounding box center [243, 47] width 12 height 6
click at [245, 47] on div at bounding box center [243, 47] width 12 height 6
click at [245, 49] on div at bounding box center [243, 47] width 12 height 6
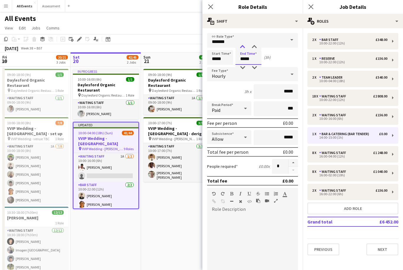
click at [244, 48] on div at bounding box center [243, 47] width 12 height 6
click at [243, 47] on div at bounding box center [243, 47] width 12 height 6
click at [244, 48] on div at bounding box center [243, 47] width 12 height 6
click at [243, 47] on div at bounding box center [243, 47] width 12 height 6
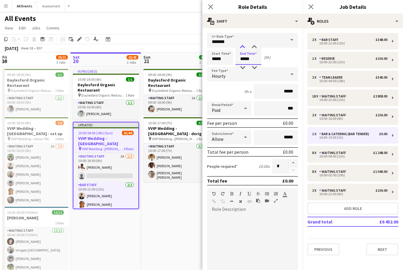
click at [245, 48] on div at bounding box center [243, 47] width 12 height 6
click at [243, 48] on div at bounding box center [243, 47] width 12 height 6
type input "*****"
click at [292, 93] on input "*****" at bounding box center [276, 91] width 44 height 15
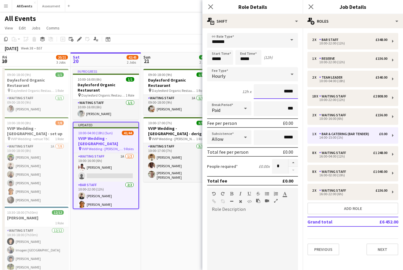
type input "**"
type input "***"
click at [250, 229] on div at bounding box center [252, 249] width 91 height 71
click at [242, 225] on div at bounding box center [252, 249] width 91 height 71
paste div
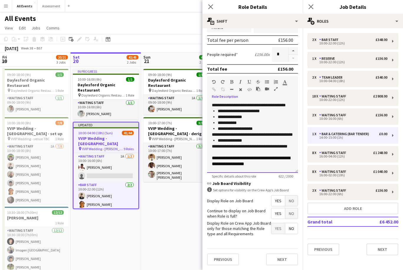
scroll to position [0, 0]
click at [214, 134] on span "**********" at bounding box center [252, 135] width 81 height 4
click at [214, 137] on span "**********" at bounding box center [252, 135] width 81 height 4
click at [214, 136] on span "**********" at bounding box center [252, 135] width 81 height 4
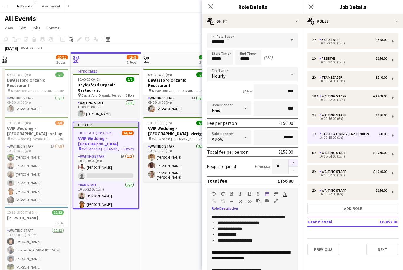
click at [296, 165] on button "button" at bounding box center [292, 163] width 9 height 8
click at [294, 165] on button "button" at bounding box center [292, 163] width 9 height 8
type input "*"
click at [381, 248] on button "Next" at bounding box center [382, 250] width 32 height 12
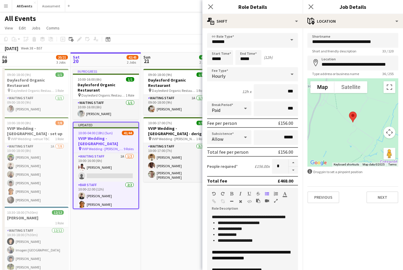
click at [187, 231] on app-date-cell "09:00-18:00 (9h) 1/1 Daylesford Organic Restaurant pin Daylesford Organic Resta…" at bounding box center [176, 187] width 70 height 240
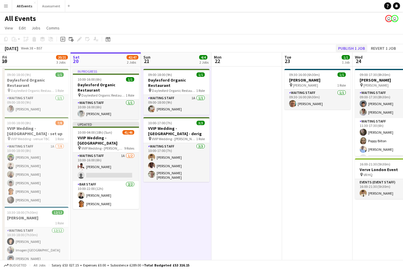
click at [353, 47] on button "Publish 1 job" at bounding box center [352, 49] width 32 height 8
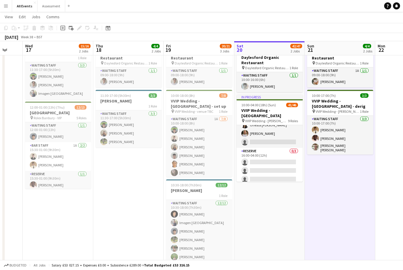
scroll to position [355, 0]
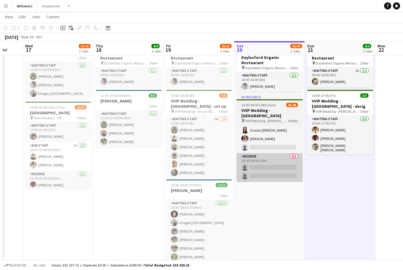
click at [285, 159] on app-card-role "Reserve 0/3 16:00-04:00 (12h) single-neutral-actions single-neutral-actions sin…" at bounding box center [270, 171] width 66 height 37
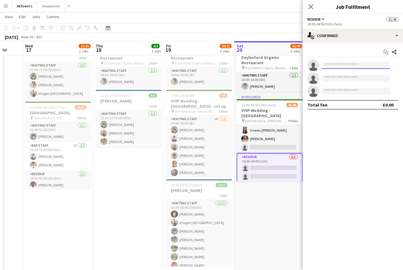
click at [360, 66] on input at bounding box center [355, 65] width 68 height 7
type input "*"
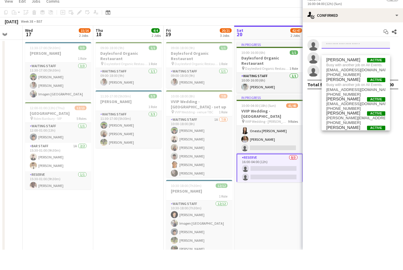
scroll to position [0, 0]
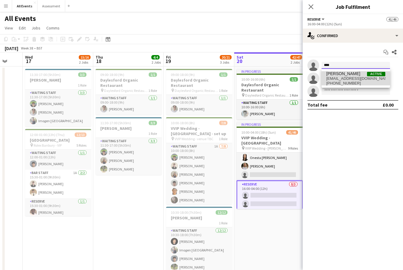
type input "****"
click at [349, 78] on span "riyapanwar8755@gmail.com" at bounding box center [355, 78] width 59 height 5
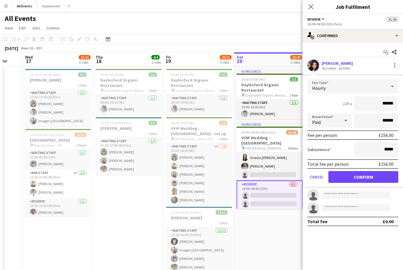
click at [336, 65] on div "[PERSON_NAME]" at bounding box center [336, 63] width 31 height 5
click at [320, 70] on div "Riya Panwar Not rated 18.93mi" at bounding box center [353, 66] width 100 height 12
click at [313, 68] on app-user-avatar at bounding box center [313, 66] width 12 height 12
click at [337, 62] on div "[PERSON_NAME]" at bounding box center [336, 63] width 31 height 5
click at [334, 66] on div "Not rated" at bounding box center [328, 68] width 15 height 4
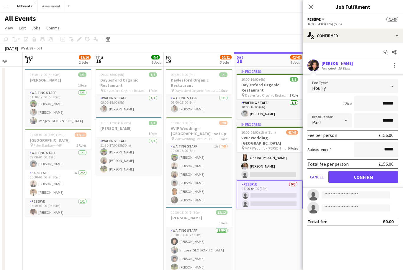
click at [327, 67] on div "Not rated" at bounding box center [328, 68] width 15 height 4
click at [318, 70] on div at bounding box center [313, 66] width 12 height 12
click at [334, 63] on div "[PERSON_NAME]" at bounding box center [336, 63] width 31 height 5
click at [351, 69] on div "Riya Panwar Not rated 18.93mi" at bounding box center [353, 66] width 100 height 12
click at [311, 10] on app-icon "Close pop-in" at bounding box center [311, 7] width 9 height 9
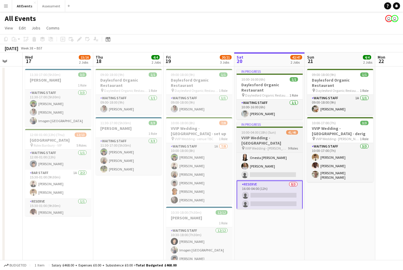
click at [280, 184] on app-card-role "Reserve 0/3 16:00-04:00 (12h) single-neutral-actions single-neutral-actions sin…" at bounding box center [270, 200] width 66 height 38
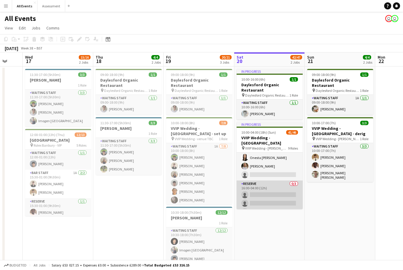
click at [283, 182] on app-card-role "Reserve 0/3 16:00-04:00 (12h) single-neutral-actions single-neutral-actions sin…" at bounding box center [270, 199] width 66 height 37
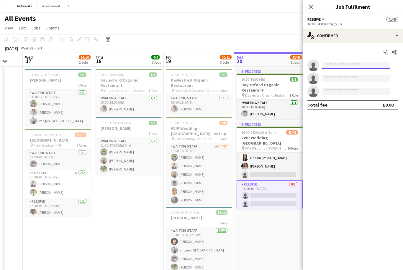
click at [356, 63] on input at bounding box center [355, 65] width 68 height 7
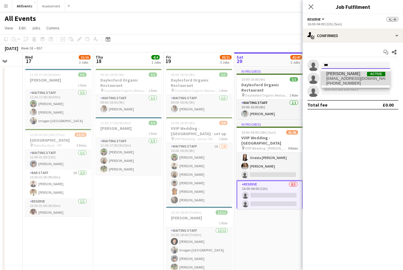
type input "***"
click at [348, 76] on span "[PERSON_NAME]" at bounding box center [343, 73] width 34 height 5
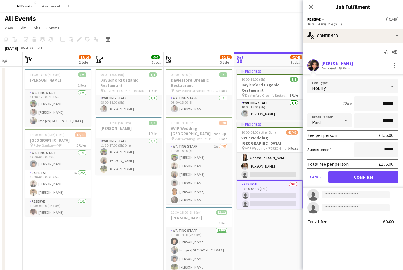
click at [316, 68] on app-user-avatar at bounding box center [313, 66] width 12 height 12
click at [398, 64] on div at bounding box center [394, 65] width 7 height 7
click at [266, 237] on div at bounding box center [201, 135] width 403 height 270
click at [270, 259] on app-date-cell "In progress 10:00-16:00 (6h) 1/1 Daylesford Organic Restaurant pin Daylesford O…" at bounding box center [269, 224] width 70 height 315
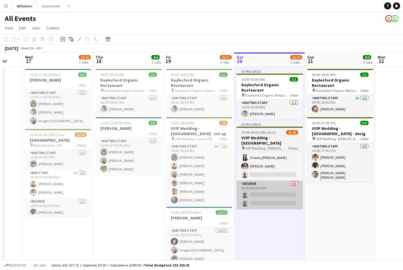
click at [282, 187] on app-card-role "Reserve 0/3 16:00-04:00 (12h) single-neutral-actions single-neutral-actions sin…" at bounding box center [270, 199] width 66 height 37
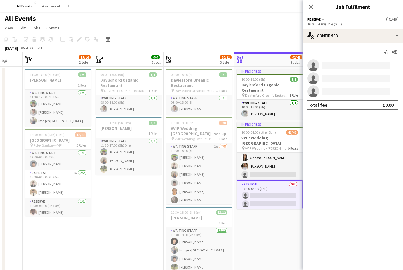
click at [275, 235] on app-date-cell "In progress 10:00-16:00 (6h) 1/1 Daylesford Organic Restaurant pin Daylesford O…" at bounding box center [269, 224] width 70 height 315
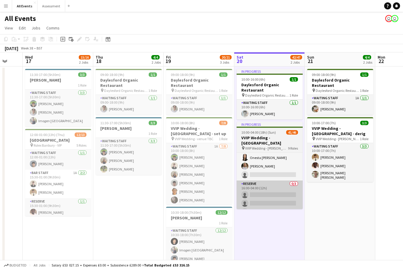
click at [278, 181] on app-card-role "Reserve 0/3 16:00-04:00 (12h) single-neutral-actions single-neutral-actions sin…" at bounding box center [270, 199] width 66 height 37
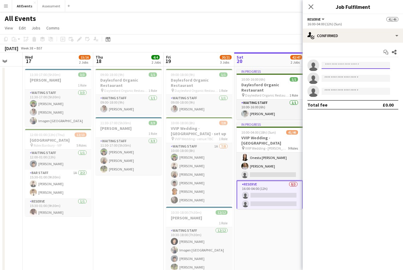
click at [359, 64] on input at bounding box center [355, 65] width 68 height 7
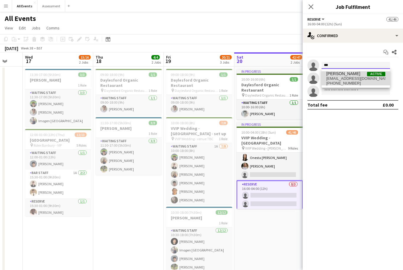
type input "***"
click at [352, 79] on span "riyapanwar8755@gmail.com" at bounding box center [355, 78] width 59 height 5
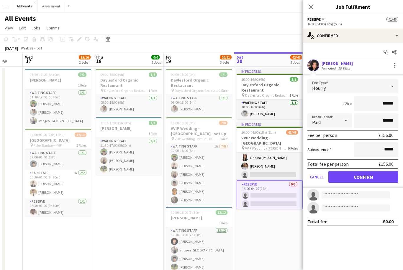
click at [369, 176] on button "Confirm" at bounding box center [363, 177] width 70 height 12
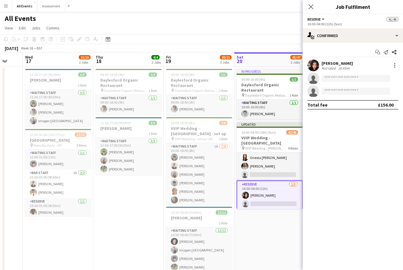
click at [281, 244] on app-date-cell "In progress 10:00-16:00 (6h) 1/1 Daylesford Organic Restaurant pin Daylesford O…" at bounding box center [269, 224] width 70 height 315
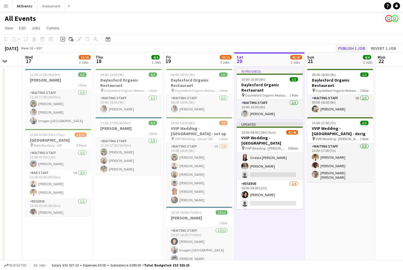
click at [359, 50] on button "Publish 1 job" at bounding box center [352, 49] width 32 height 8
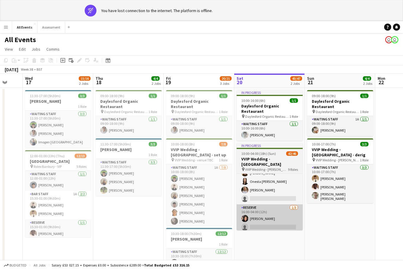
click at [272, 216] on app-card-role "Reserve [DATE] 16:00-04:00 (12h) [PERSON_NAME] single-neutral-actions single-ne…" at bounding box center [270, 223] width 66 height 37
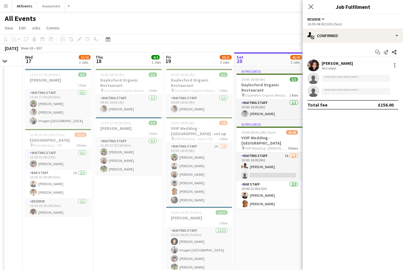
click at [329, 66] on div "Not rated" at bounding box center [328, 68] width 15 height 4
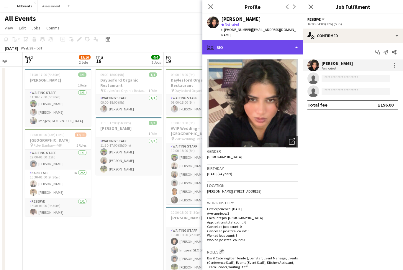
click at [271, 41] on div "profile Bio" at bounding box center [252, 47] width 100 height 14
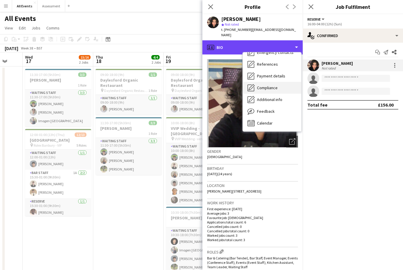
scroll to position [55, 0]
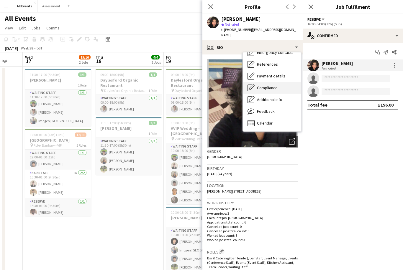
click at [281, 84] on div "Compliance Compliance" at bounding box center [272, 88] width 58 height 12
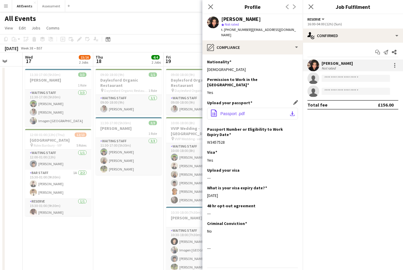
click at [243, 111] on span "Passport .pdf" at bounding box center [232, 113] width 24 height 5
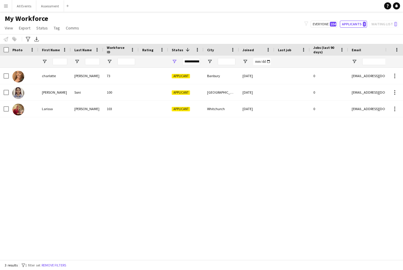
scroll to position [19, 0]
click at [59, 260] on div "[PERSON_NAME] 73 Applicant [GEOGRAPHIC_DATA] [DATE] 0 [EMAIL_ADDRESS][DOMAIN_NA…" at bounding box center [192, 164] width 385 height 192
click at [65, 266] on button "Remove filters" at bounding box center [53, 265] width 27 height 6
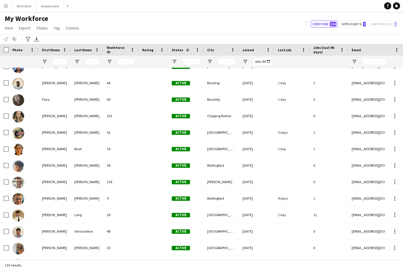
scroll to position [1089, 0]
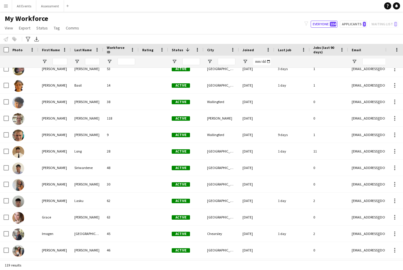
click at [205, 176] on div "Oxford" at bounding box center [220, 184] width 35 height 16
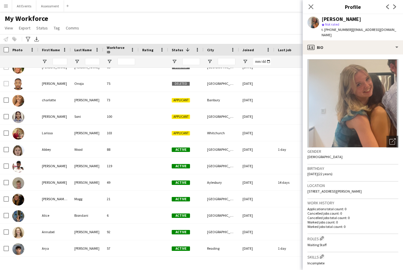
click at [211, 175] on div "Aylesbury" at bounding box center [220, 183] width 35 height 16
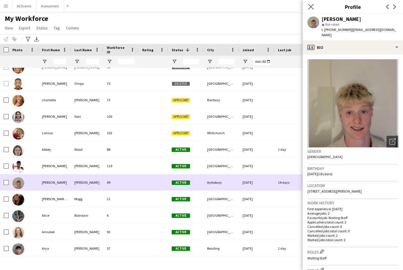
click at [314, 6] on app-icon "Close pop-in" at bounding box center [311, 7] width 9 height 9
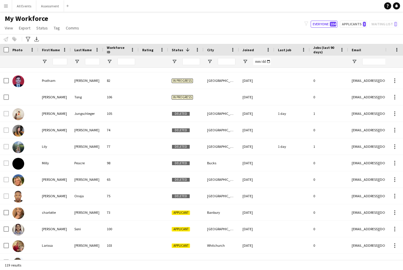
scroll to position [431, 0]
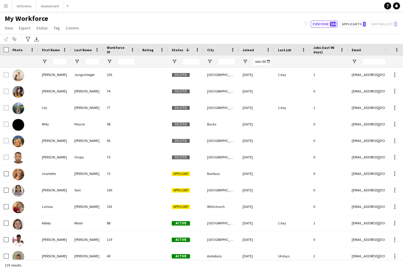
click at [202, 199] on div "Applicant" at bounding box center [185, 207] width 35 height 16
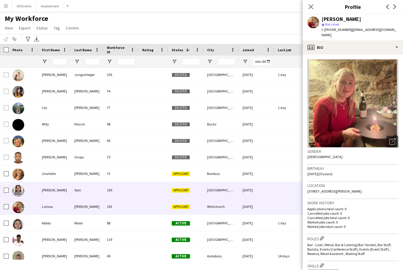
click at [39, 182] on div "Janvi" at bounding box center [54, 190] width 32 height 16
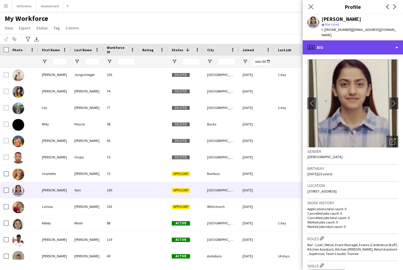
click at [364, 41] on div "profile Bio" at bounding box center [353, 47] width 100 height 14
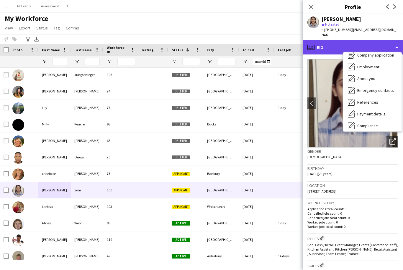
scroll to position [18, 0]
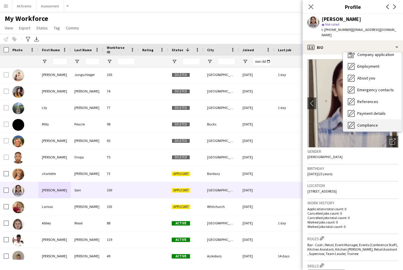
click at [385, 121] on div "Compliance Compliance" at bounding box center [372, 125] width 58 height 12
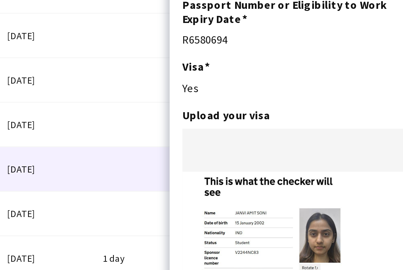
scroll to position [0, 0]
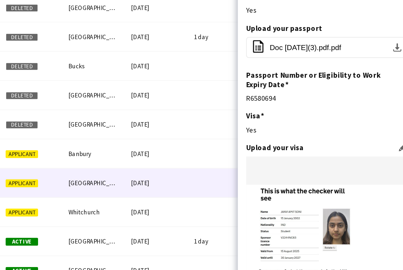
click at [307, 191] on img at bounding box center [352, 218] width 91 height 55
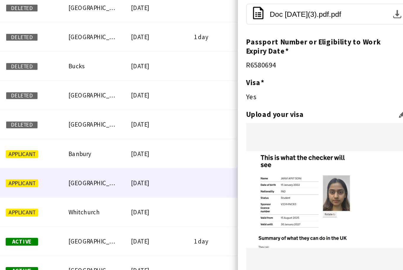
scroll to position [24, 0]
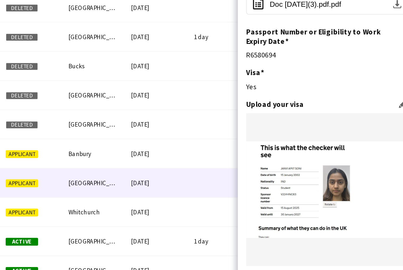
click at [385, 241] on icon "share-external-link-1" at bounding box center [387, 243] width 5 height 5
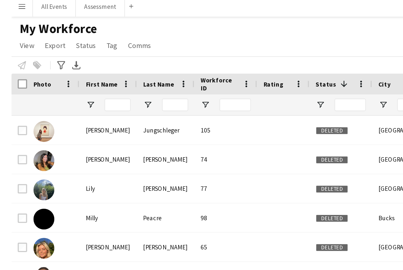
scroll to position [0, 0]
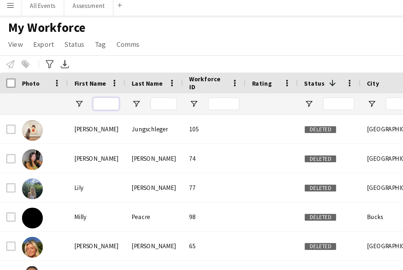
click at [67, 59] on input "First Name Filter Input" at bounding box center [59, 61] width 15 height 7
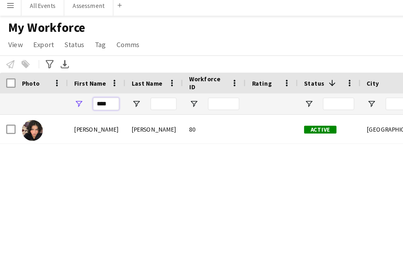
type input "****"
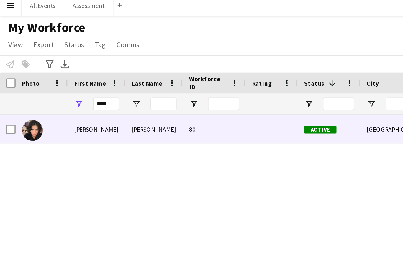
click at [91, 75] on div "[PERSON_NAME]" at bounding box center [87, 76] width 32 height 16
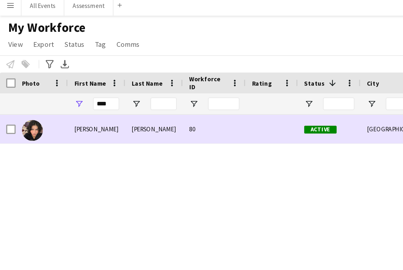
click at [109, 73] on div "80" at bounding box center [120, 76] width 35 height 16
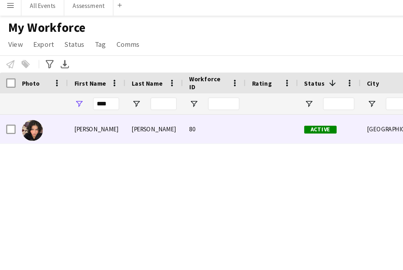
click at [85, 73] on div "[PERSON_NAME]" at bounding box center [87, 76] width 32 height 16
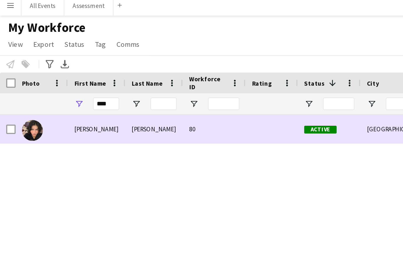
click at [35, 76] on div at bounding box center [23, 76] width 29 height 16
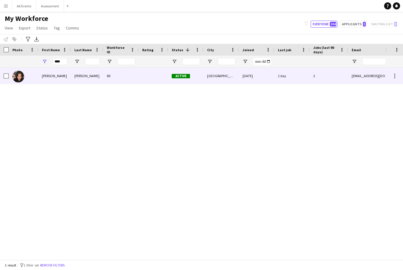
click at [50, 77] on div "[PERSON_NAME]" at bounding box center [54, 76] width 32 height 16
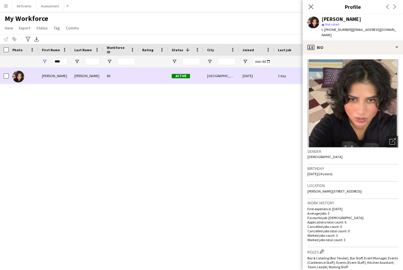
click at [65, 75] on div "[PERSON_NAME]" at bounding box center [54, 76] width 32 height 16
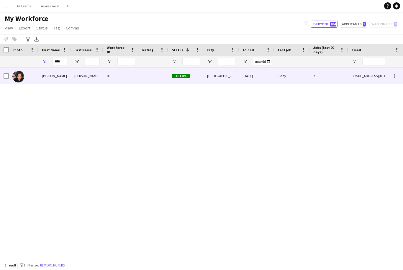
click at [222, 83] on div "[GEOGRAPHIC_DATA]" at bounding box center [220, 76] width 35 height 16
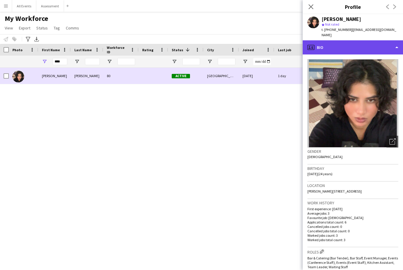
click at [364, 46] on div "profile Bio" at bounding box center [353, 47] width 100 height 14
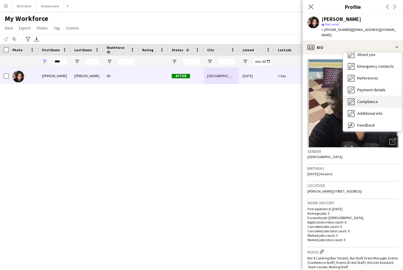
click at [385, 98] on div "Compliance Compliance" at bounding box center [372, 102] width 58 height 12
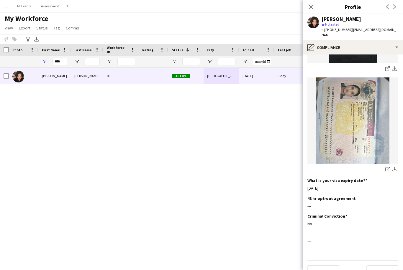
scroll to position [148, 0]
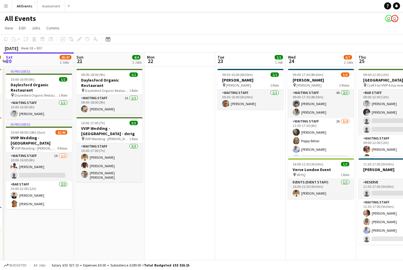
scroll to position [0, 215]
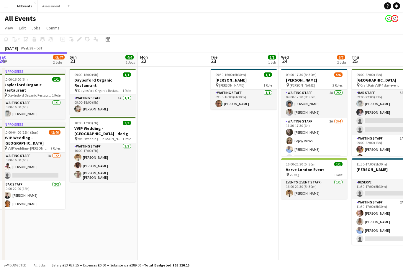
click at [302, 0] on app-navbar "Menu Boards Boards Boards All jobs Status Workforce Workforce My Workforce Recr…" at bounding box center [201, 6] width 403 height 12
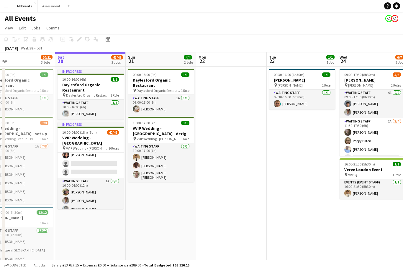
scroll to position [391, 0]
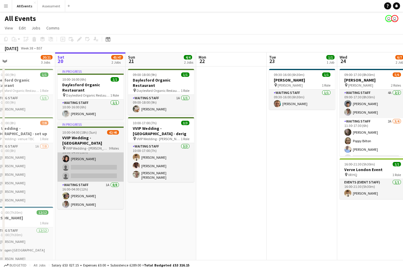
click at [109, 160] on app-card-role "Reserve [DATE] 16:00-04:00 (12h) [PERSON_NAME] single-neutral-actions single-ne…" at bounding box center [91, 163] width 66 height 37
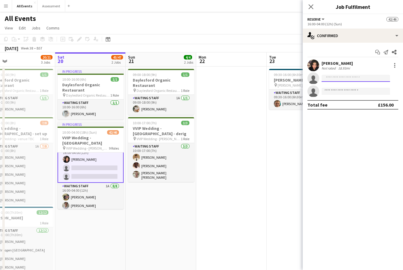
click at [352, 78] on input at bounding box center [355, 78] width 68 height 7
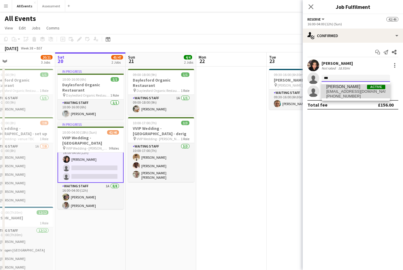
type input "***"
click at [354, 91] on span "[EMAIL_ADDRESS][DOMAIN_NAME]" at bounding box center [355, 91] width 59 height 5
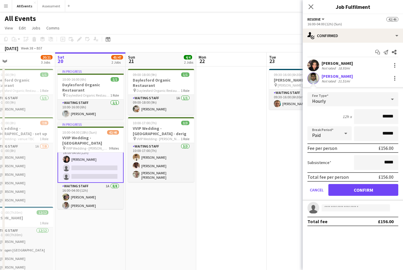
click at [374, 191] on button "Confirm" at bounding box center [363, 190] width 70 height 12
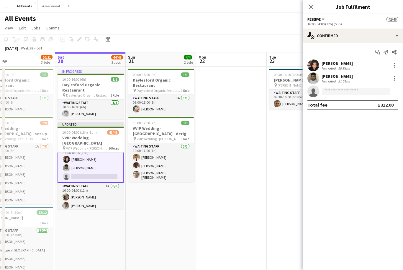
click at [285, 214] on app-date-cell "09:30-16:00 (6h30m) 1/1 [PERSON_NAME] pin [PERSON_NAME] 1 Role Waiting Staff [D…" at bounding box center [302, 187] width 70 height 240
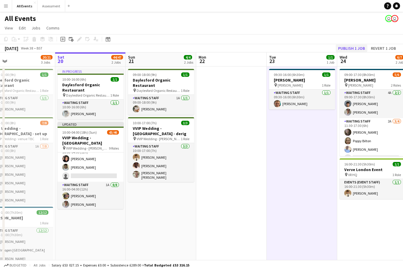
click at [357, 49] on button "Publish 1 job" at bounding box center [352, 49] width 32 height 8
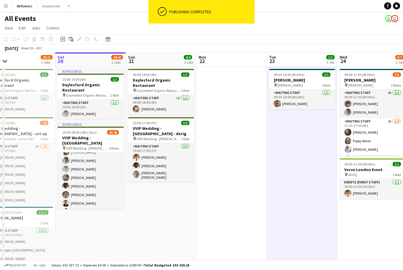
scroll to position [435, 0]
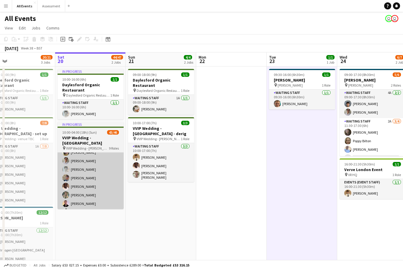
click at [97, 186] on app-card-role "Waiting Staff 1A [DATE] 16:00-04:00 (12h) [PERSON_NAME] [PERSON_NAME] [PERSON_N…" at bounding box center [91, 178] width 66 height 80
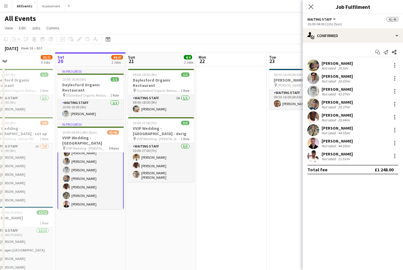
click at [318, 132] on app-user-avatar at bounding box center [313, 130] width 12 height 12
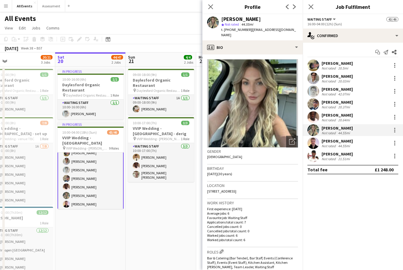
click at [328, 151] on div "[PERSON_NAME] Not rated 21.51mi" at bounding box center [353, 156] width 100 height 12
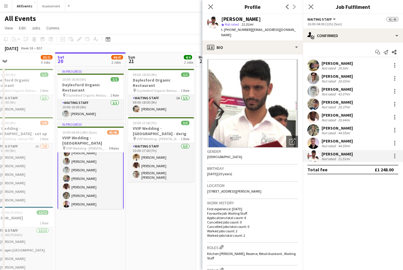
click at [320, 145] on div "[PERSON_NAME] Read Not rated 44.55mi" at bounding box center [353, 143] width 100 height 12
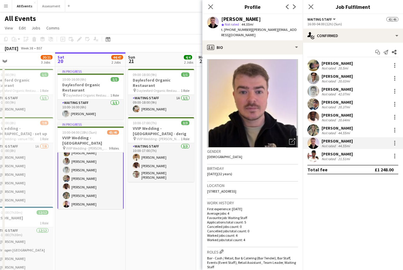
click at [170, 218] on app-date-cell "09:00-18:00 (9h) 1/1 Daylesford Organic Restaurant pin Daylesford Organic Resta…" at bounding box center [161, 187] width 70 height 240
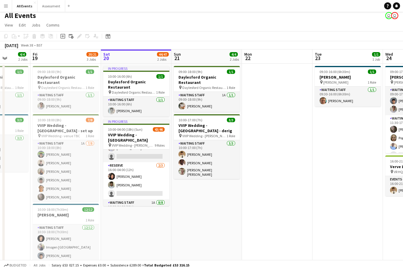
scroll to position [376, 0]
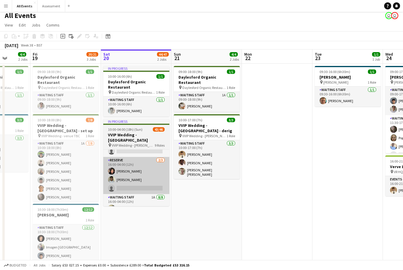
click at [146, 169] on app-card-role "Reserve [DATE] 16:00-04:00 (12h) [PERSON_NAME] Kavyakumar [PERSON_NAME] single-…" at bounding box center [136, 175] width 66 height 37
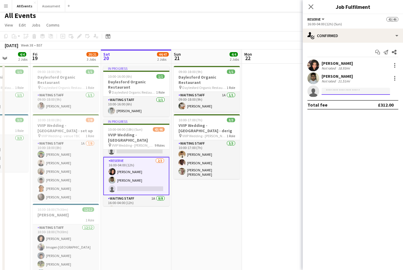
click at [349, 91] on input at bounding box center [355, 91] width 68 height 7
type input "***"
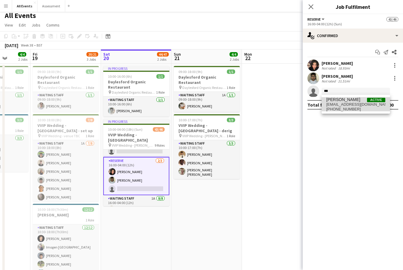
click at [352, 107] on span "[PHONE_NUMBER]" at bounding box center [355, 109] width 59 height 5
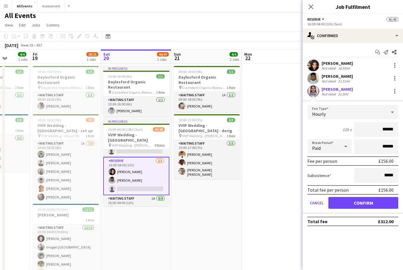
click at [360, 205] on button "Confirm" at bounding box center [363, 203] width 70 height 12
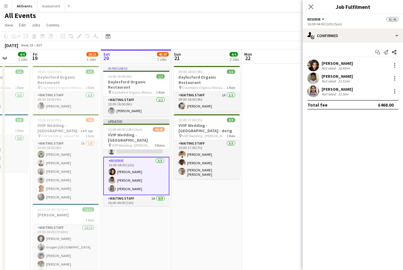
click at [281, 216] on app-date-cell at bounding box center [277, 184] width 70 height 240
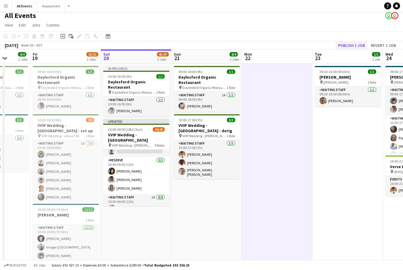
click at [354, 46] on button "Publish 1 job" at bounding box center [352, 46] width 32 height 8
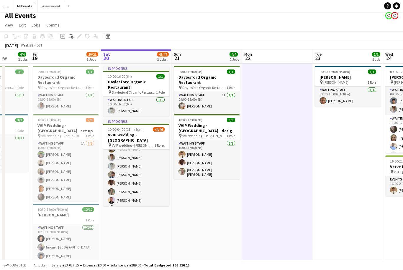
scroll to position [435, 0]
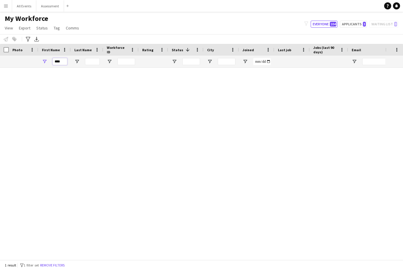
click at [67, 62] on input "****" at bounding box center [59, 61] width 15 height 7
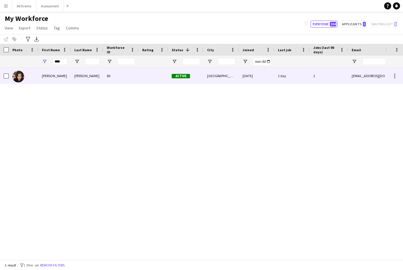
click at [103, 81] on div "[PERSON_NAME]" at bounding box center [87, 76] width 32 height 16
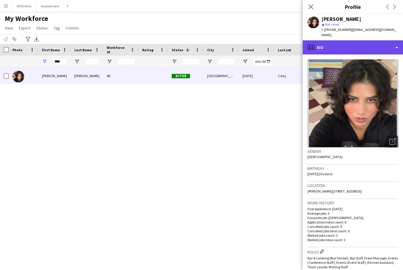
click at [361, 40] on div "profile Bio" at bounding box center [353, 47] width 100 height 14
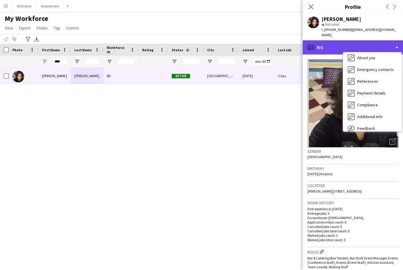
scroll to position [39, 0]
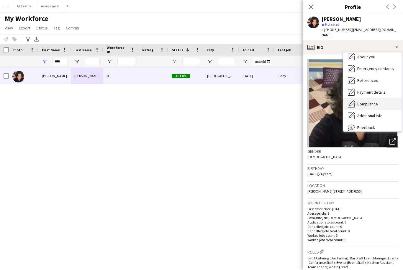
click at [379, 100] on div "Compliance Compliance" at bounding box center [372, 104] width 58 height 12
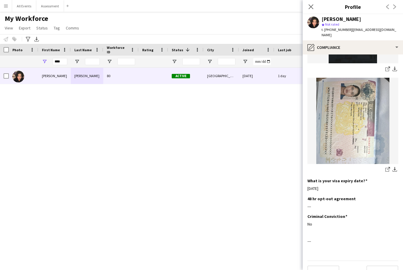
scroll to position [198, 0]
click at [260, 156] on div "[PERSON_NAME] 80 Active [GEOGRAPHIC_DATA] [DATE] 1 day 2 [EMAIL_ADDRESS][DOMAIN…" at bounding box center [192, 164] width 385 height 192
click at [64, 62] on input "****" at bounding box center [59, 61] width 15 height 7
type input "*"
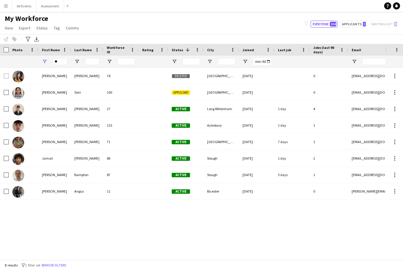
click at [125, 93] on div "100" at bounding box center [120, 92] width 35 height 16
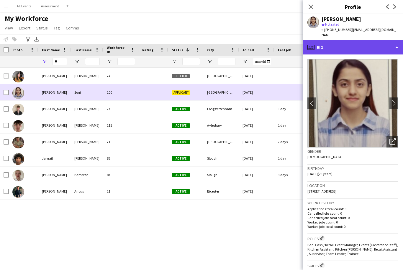
click at [344, 47] on div "profile Bio" at bounding box center [353, 47] width 100 height 14
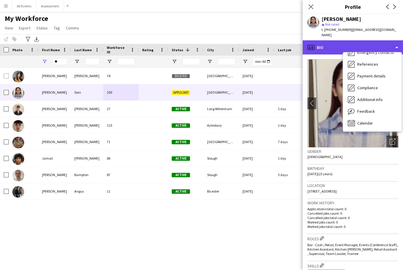
scroll to position [55, 0]
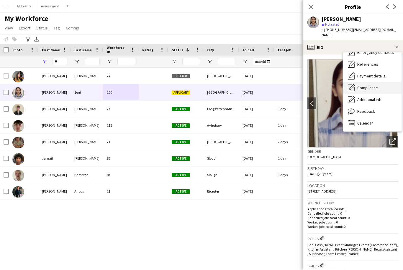
click at [381, 83] on div "Compliance Compliance" at bounding box center [372, 88] width 58 height 12
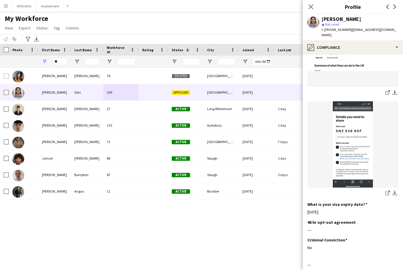
scroll to position [175, 0]
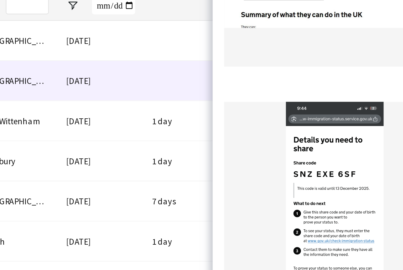
click at [307, 101] on img at bounding box center [352, 144] width 91 height 86
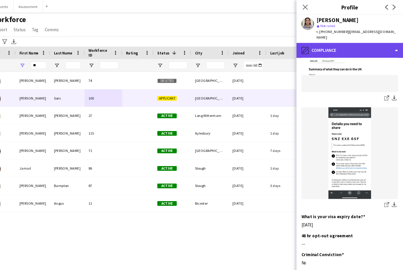
click at [324, 40] on div "pencil4 Compliance" at bounding box center [353, 47] width 100 height 14
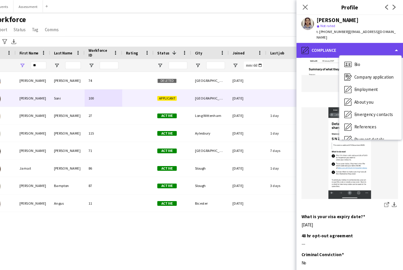
scroll to position [0, 0]
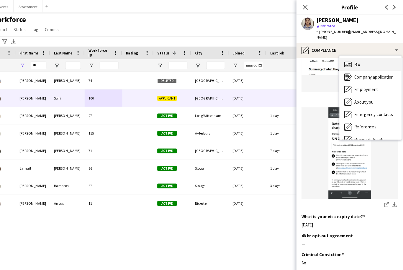
click at [351, 59] on div "Bio Bio" at bounding box center [372, 61] width 58 height 12
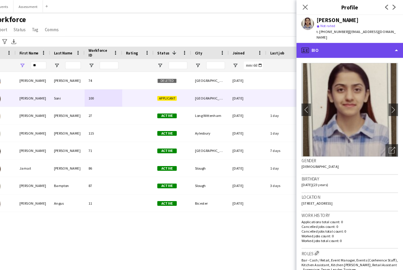
click at [345, 41] on div "profile Bio" at bounding box center [353, 47] width 100 height 14
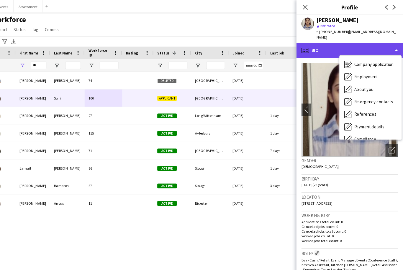
scroll to position [38, 0]
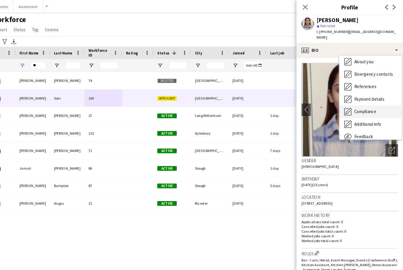
click at [354, 104] on div "Compliance Compliance" at bounding box center [372, 105] width 58 height 12
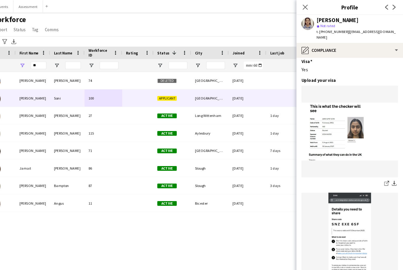
scroll to position [96, 0]
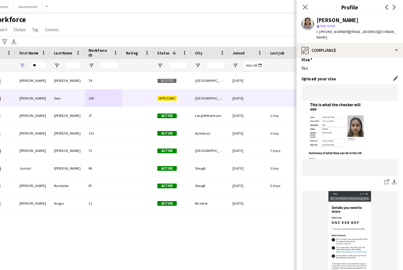
click at [330, 200] on img at bounding box center [352, 223] width 91 height 86
click at [335, 202] on img at bounding box center [352, 223] width 91 height 86
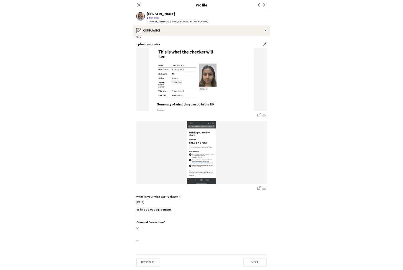
scroll to position [92, 0]
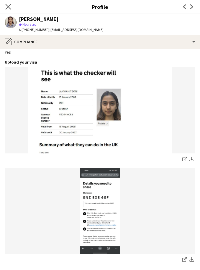
click at [11, 7] on icon "Close pop-in" at bounding box center [8, 7] width 6 height 6
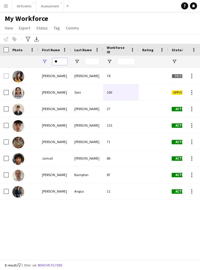
click at [65, 61] on input "**" at bounding box center [59, 61] width 15 height 7
type input "*"
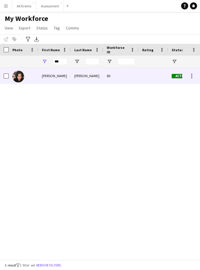
click at [60, 77] on div "[PERSON_NAME]" at bounding box center [54, 76] width 32 height 16
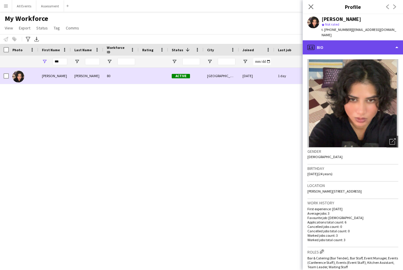
click at [370, 40] on div "profile Bio" at bounding box center [353, 47] width 100 height 14
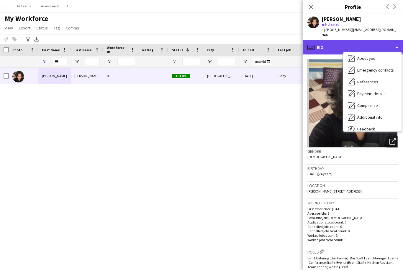
scroll to position [39, 0]
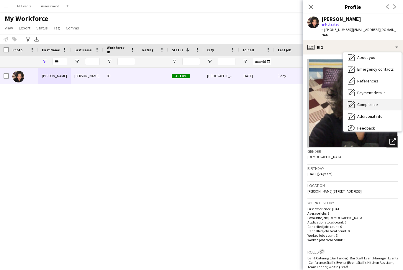
click at [383, 101] on div "Compliance Compliance" at bounding box center [372, 105] width 58 height 12
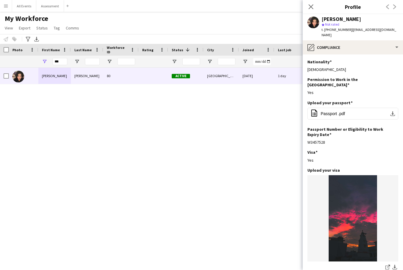
scroll to position [0, 0]
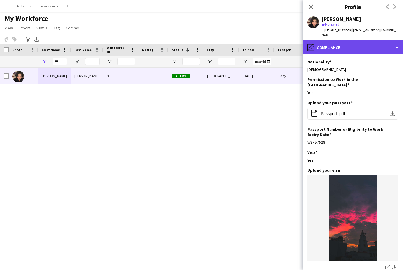
click at [349, 42] on div "pencil4 Compliance" at bounding box center [353, 47] width 100 height 14
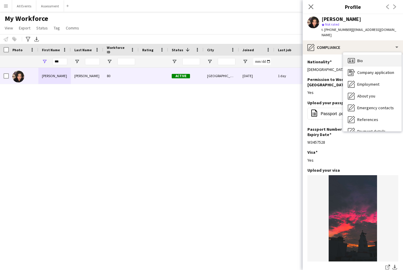
click at [374, 57] on div "Bio Bio" at bounding box center [372, 61] width 58 height 12
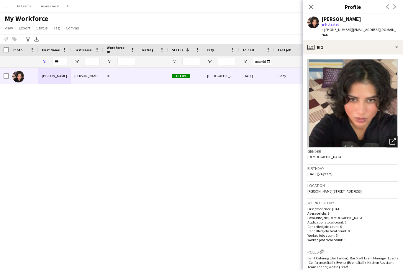
click at [308, 13] on div "Close pop-in" at bounding box center [311, 7] width 17 height 14
click at [317, 8] on div "Close pop-in" at bounding box center [311, 7] width 17 height 14
click at [67, 60] on input "***" at bounding box center [59, 61] width 15 height 7
type input "*"
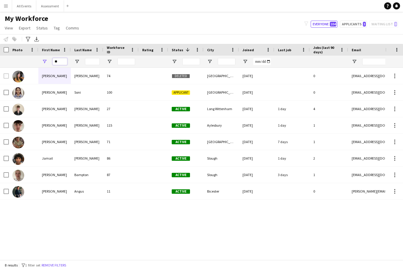
type input "**"
click at [41, 92] on div "[PERSON_NAME]" at bounding box center [54, 92] width 32 height 16
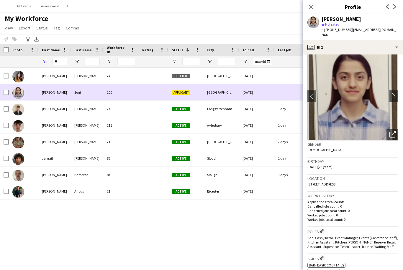
scroll to position [22, 0]
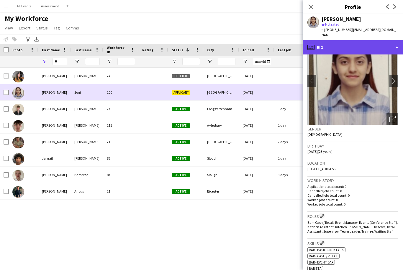
click at [355, 42] on div "profile Bio" at bounding box center [353, 47] width 100 height 14
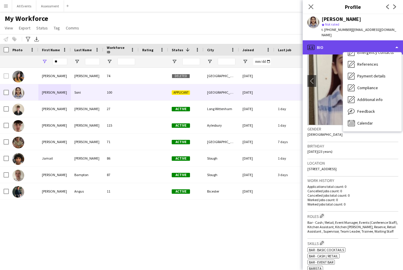
scroll to position [55, 0]
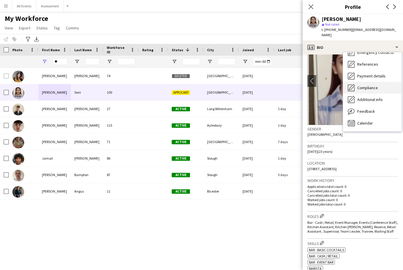
click at [380, 84] on div "Compliance Compliance" at bounding box center [372, 88] width 58 height 12
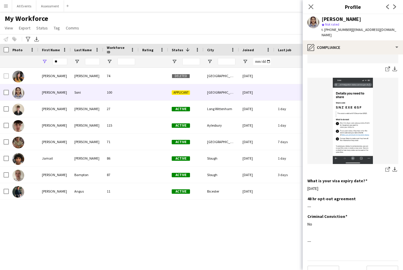
scroll to position [198, 0]
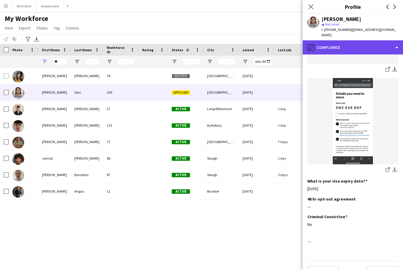
click at [365, 42] on div "pencil4 Compliance" at bounding box center [353, 47] width 100 height 14
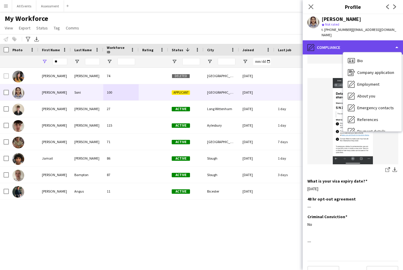
scroll to position [0, 0]
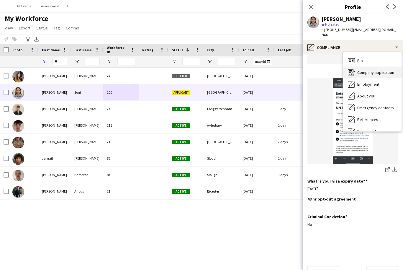
click at [381, 70] on span "Company application" at bounding box center [375, 72] width 37 height 5
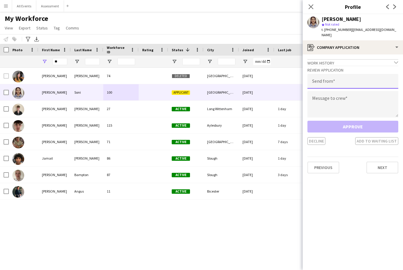
click at [348, 77] on input "email" at bounding box center [352, 81] width 91 height 15
type input "**********"
click at [357, 105] on textarea at bounding box center [352, 104] width 91 height 27
click at [333, 99] on textarea at bounding box center [352, 104] width 91 height 27
paste textarea "**********"
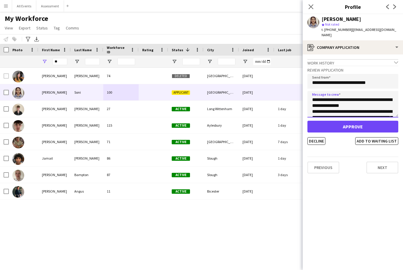
scroll to position [53, 0]
type textarea "**********"
click at [352, 122] on button "Approve" at bounding box center [352, 127] width 91 height 12
